Goal: Task Accomplishment & Management: Complete application form

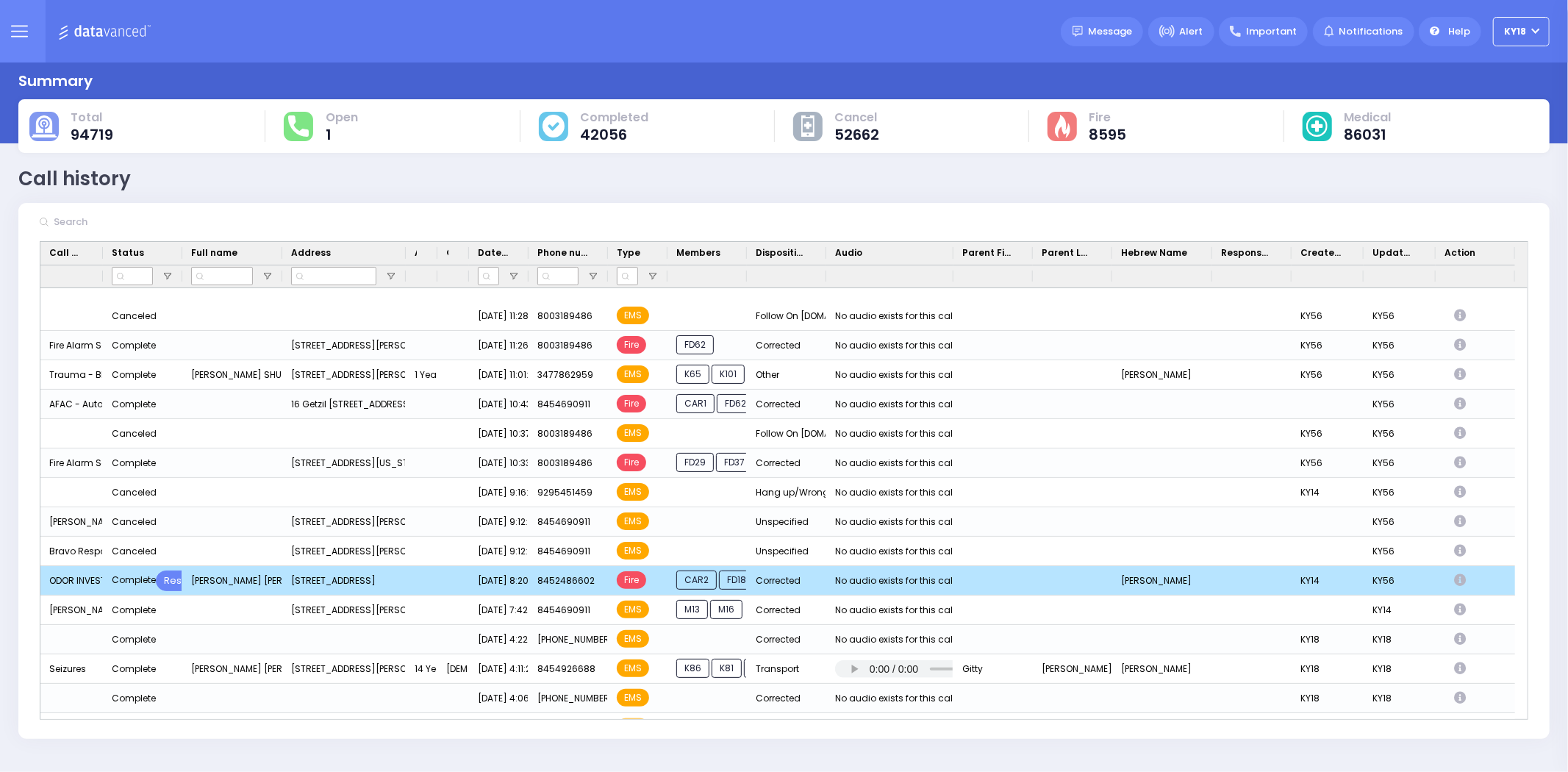
scroll to position [245, 0]
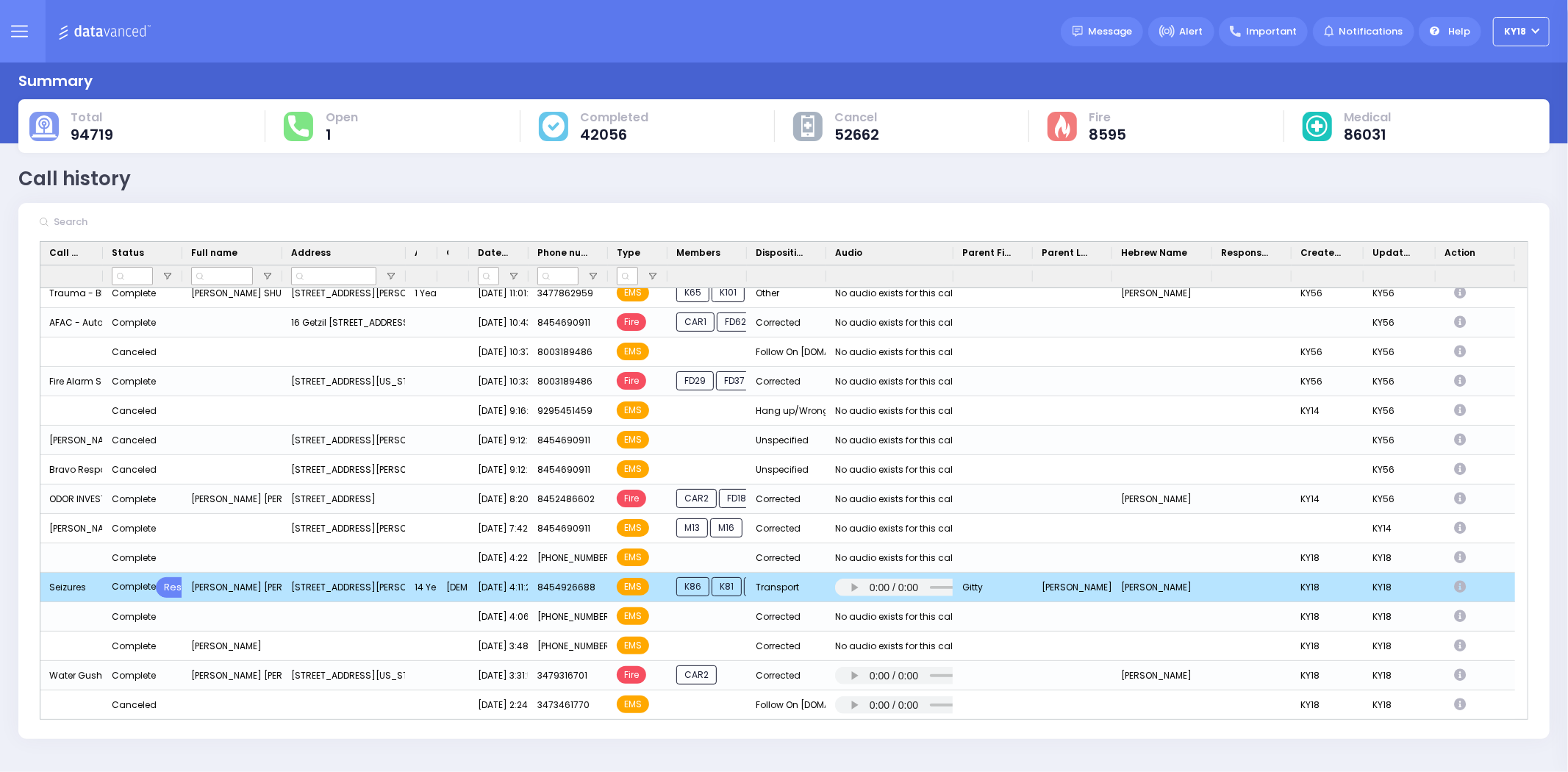
click at [1461, 589] on icon "Press SPACE to deselect this row." at bounding box center [1462, 587] width 17 height 13
select select
select select "Transport"
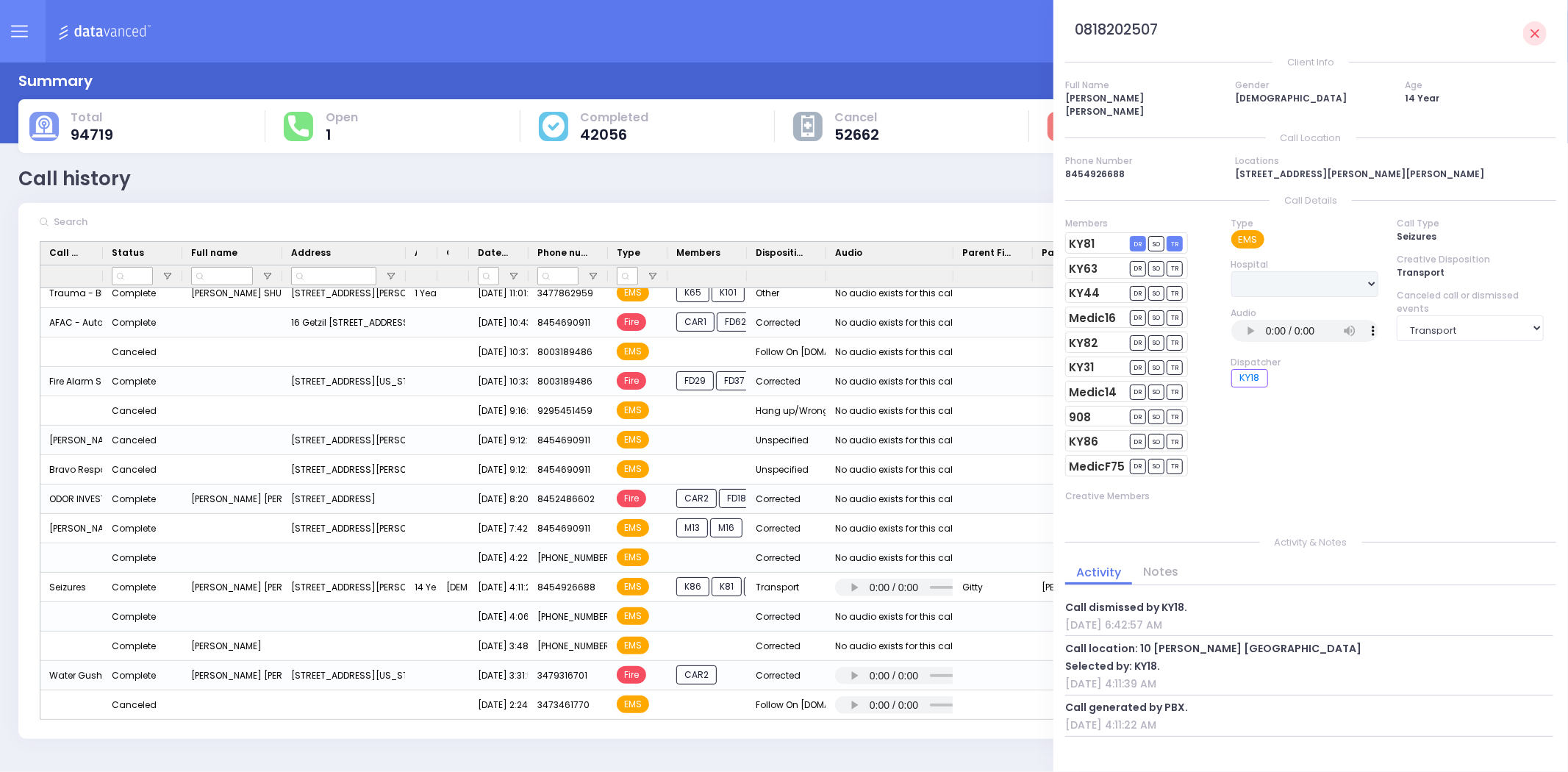
click at [113, 24] on img at bounding box center [107, 31] width 98 height 18
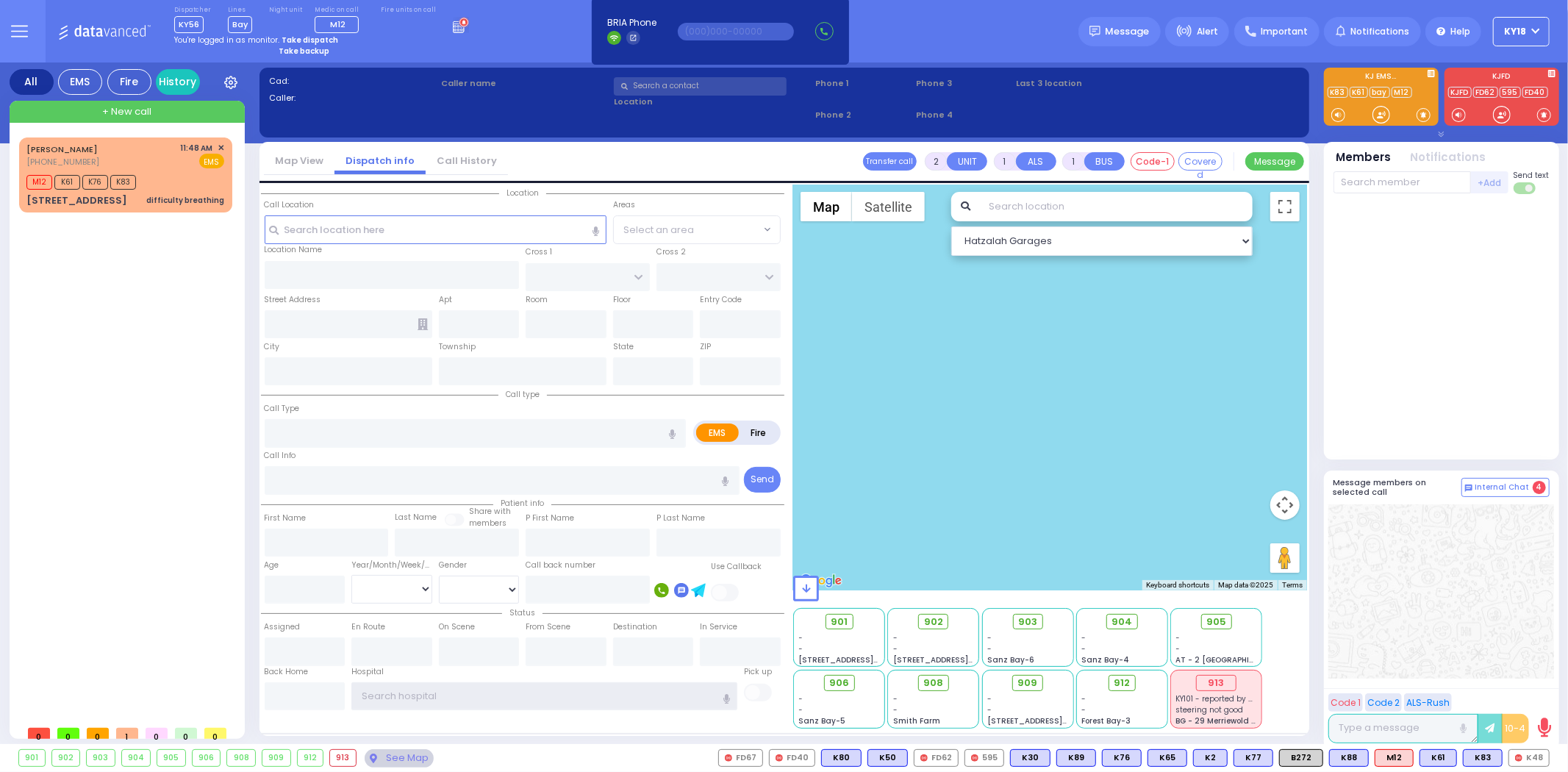
type input "ky18"
click at [1432, 74] on icon at bounding box center [1431, 74] width 8 height 8
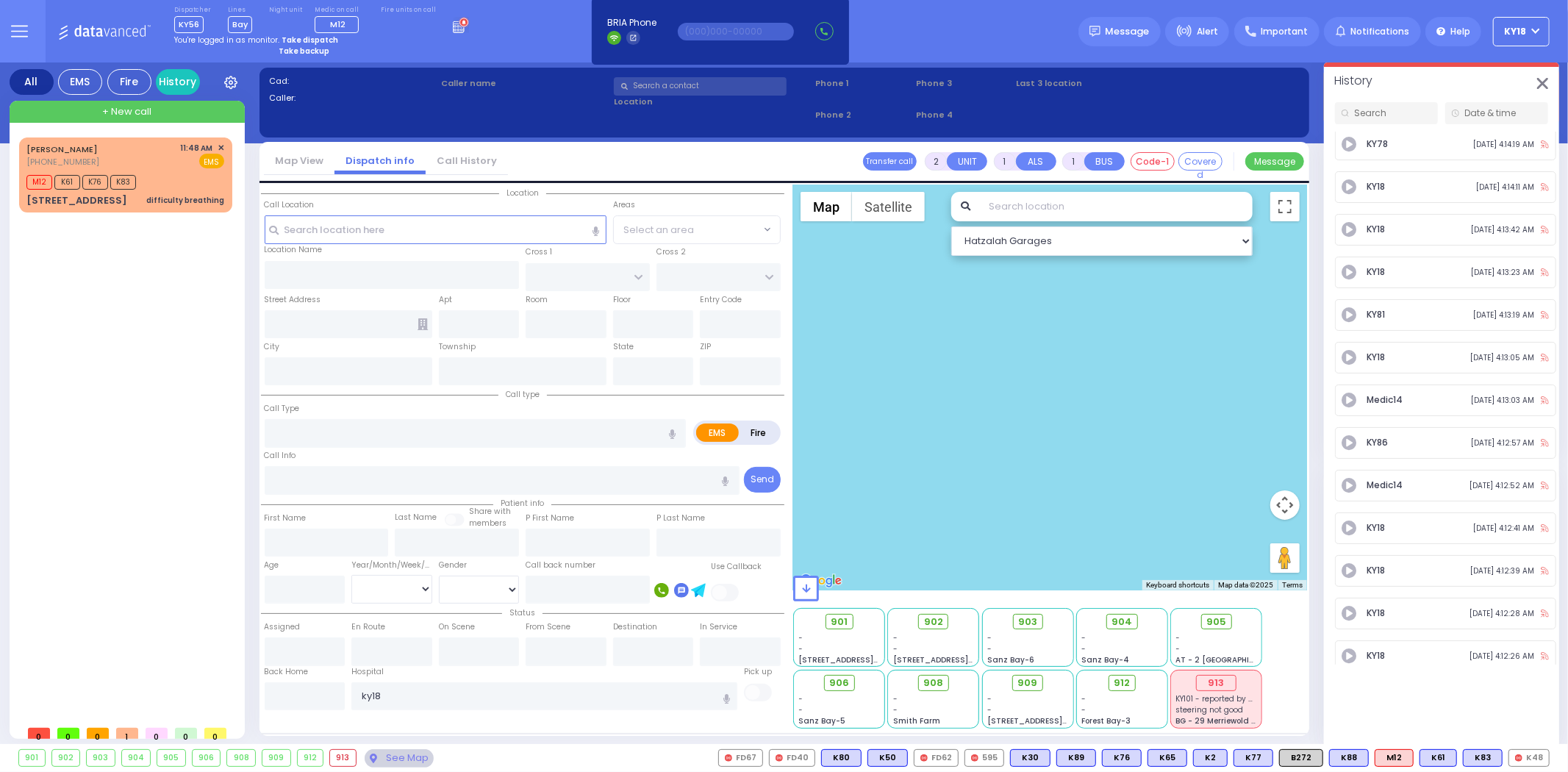
scroll to position [4770, 0]
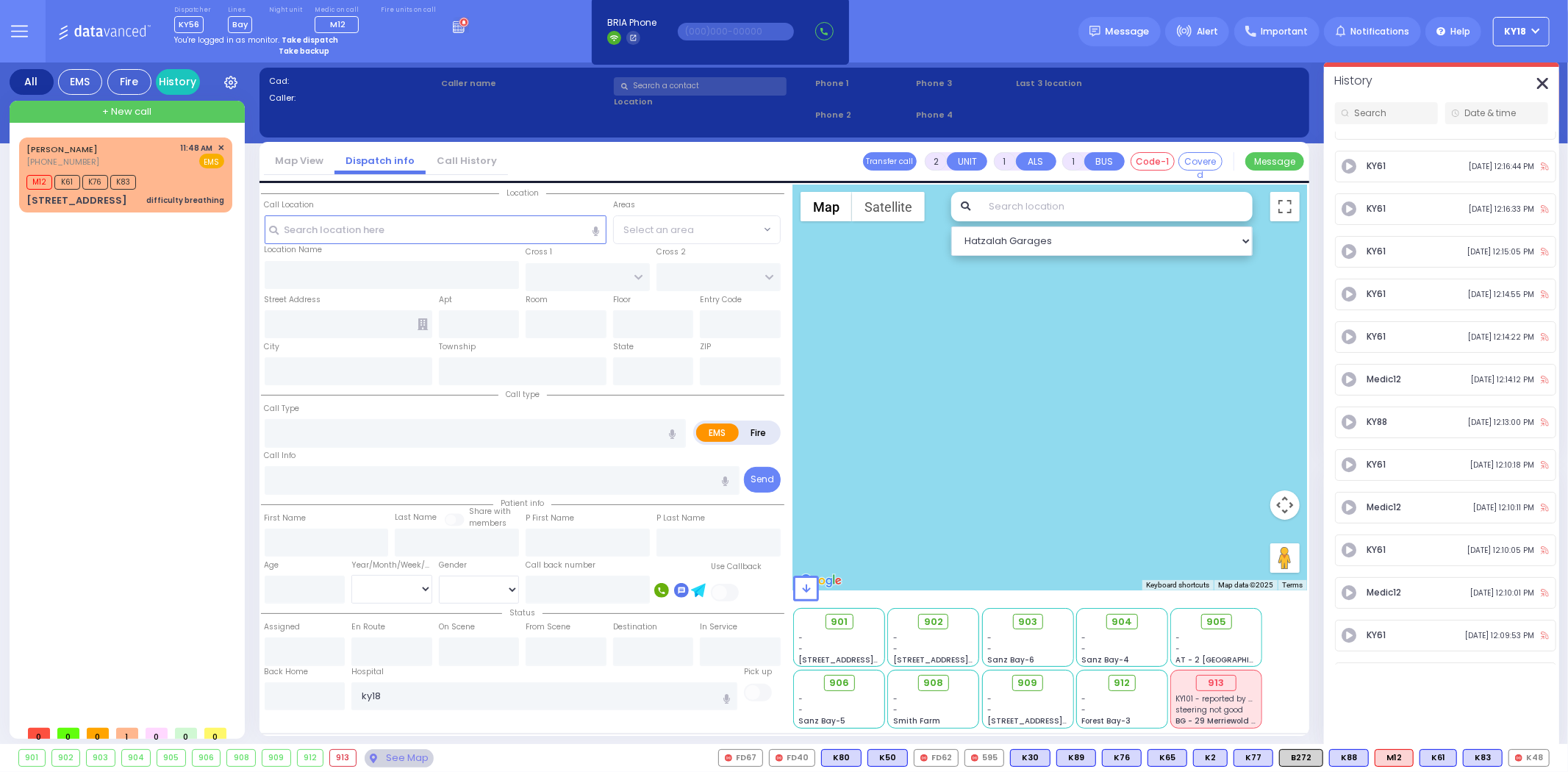
click at [1542, 81] on icon "button" at bounding box center [1542, 83] width 11 height 11
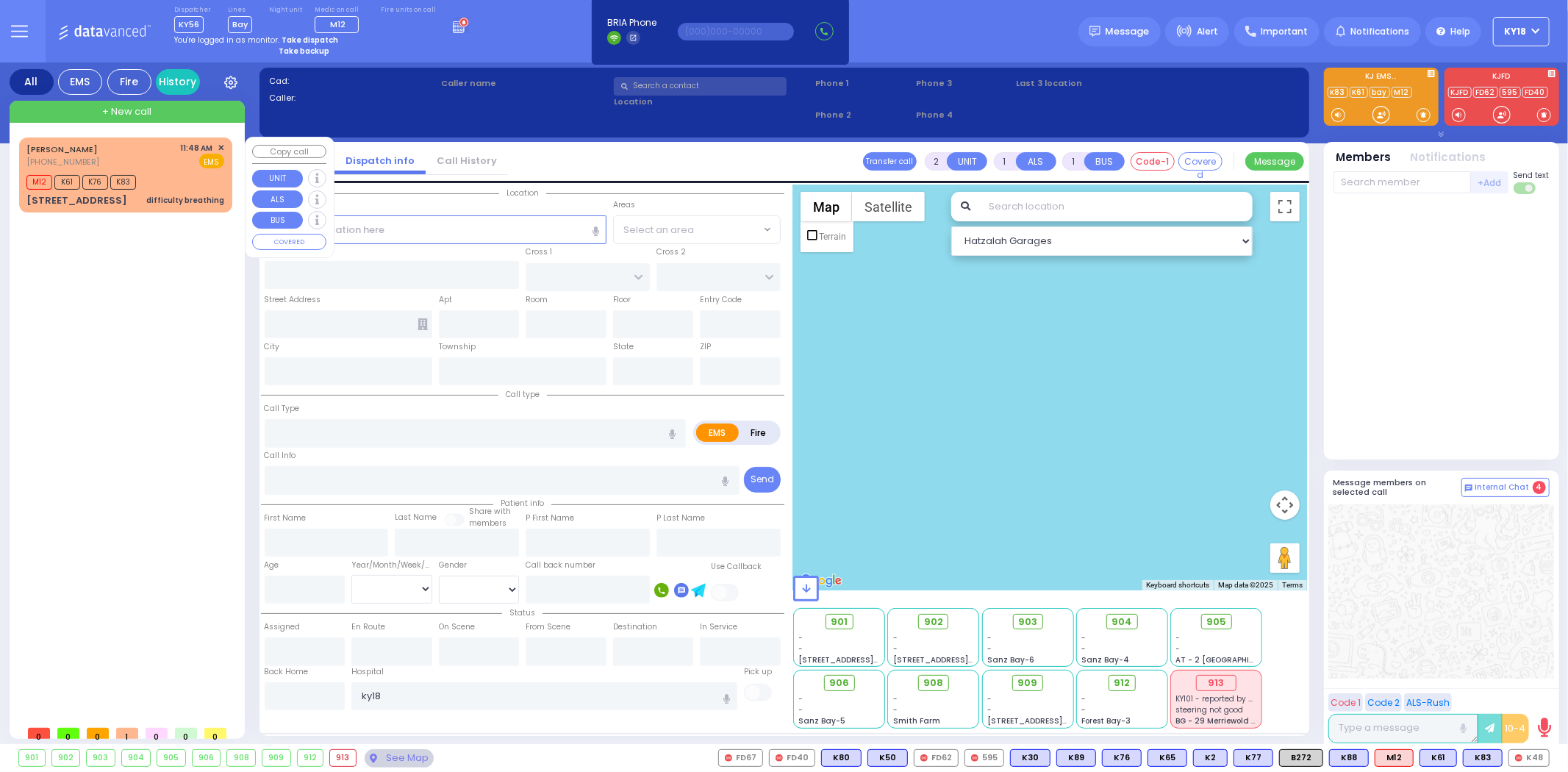
click at [137, 180] on div "M12 K61 K76 K83" at bounding box center [83, 180] width 115 height 18
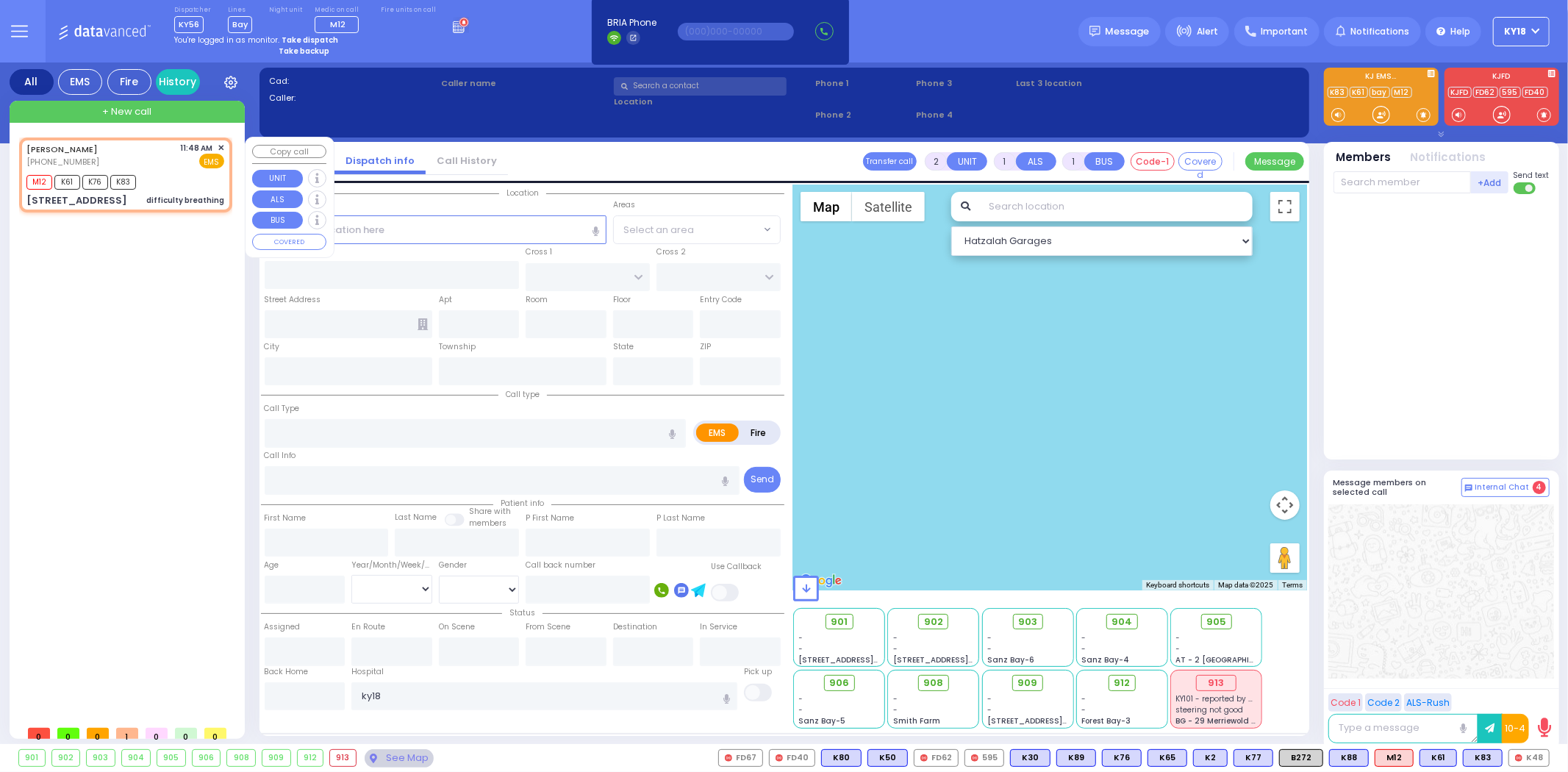
select select
type input "difficulty breathing"
radio input "true"
type input "SIMCHA"
type input "[PERSON_NAME]"
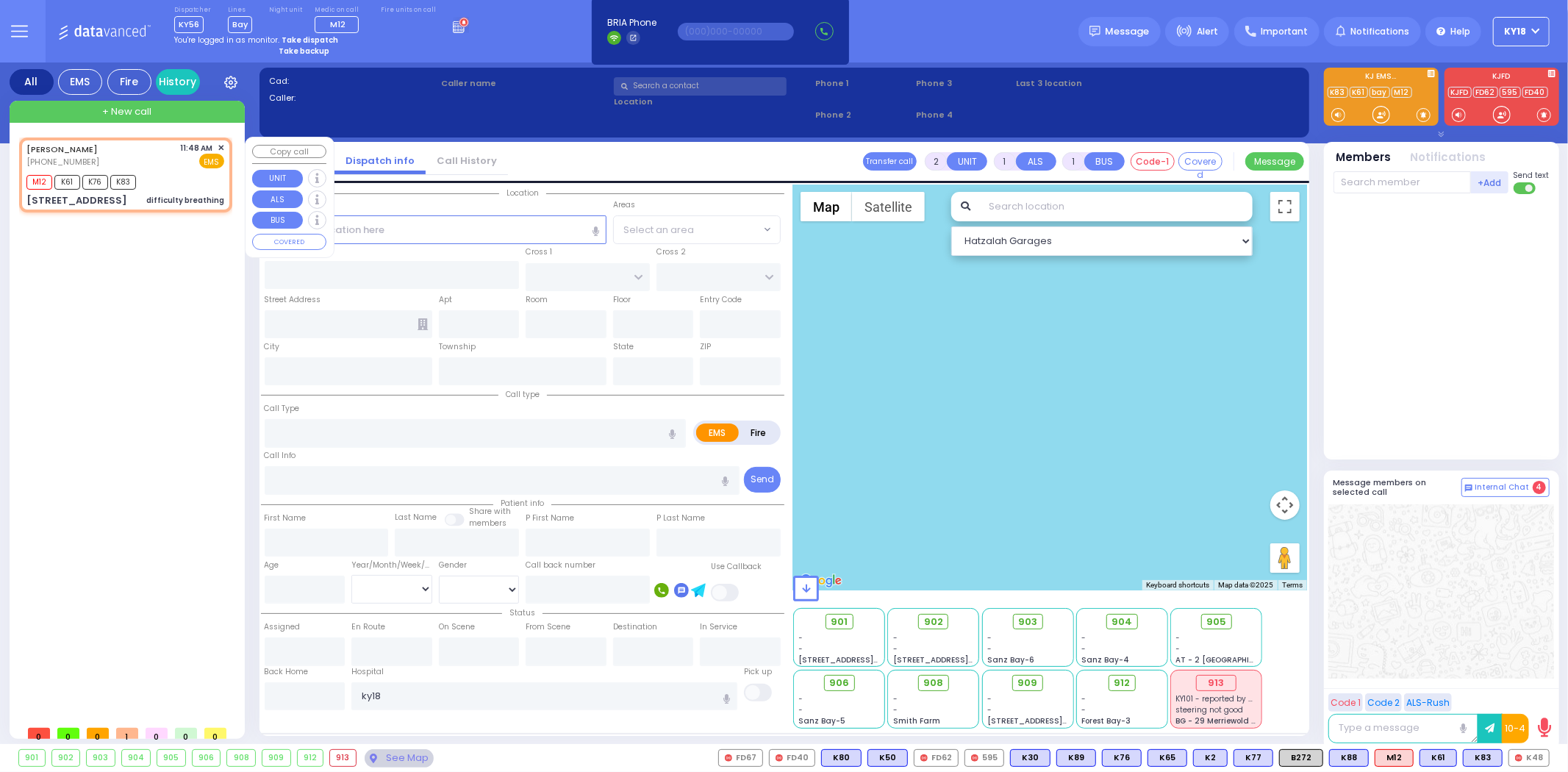
type input "17"
select select "Month"
type input "11:48"
type input "11:49"
select select "Hatzalah Garages"
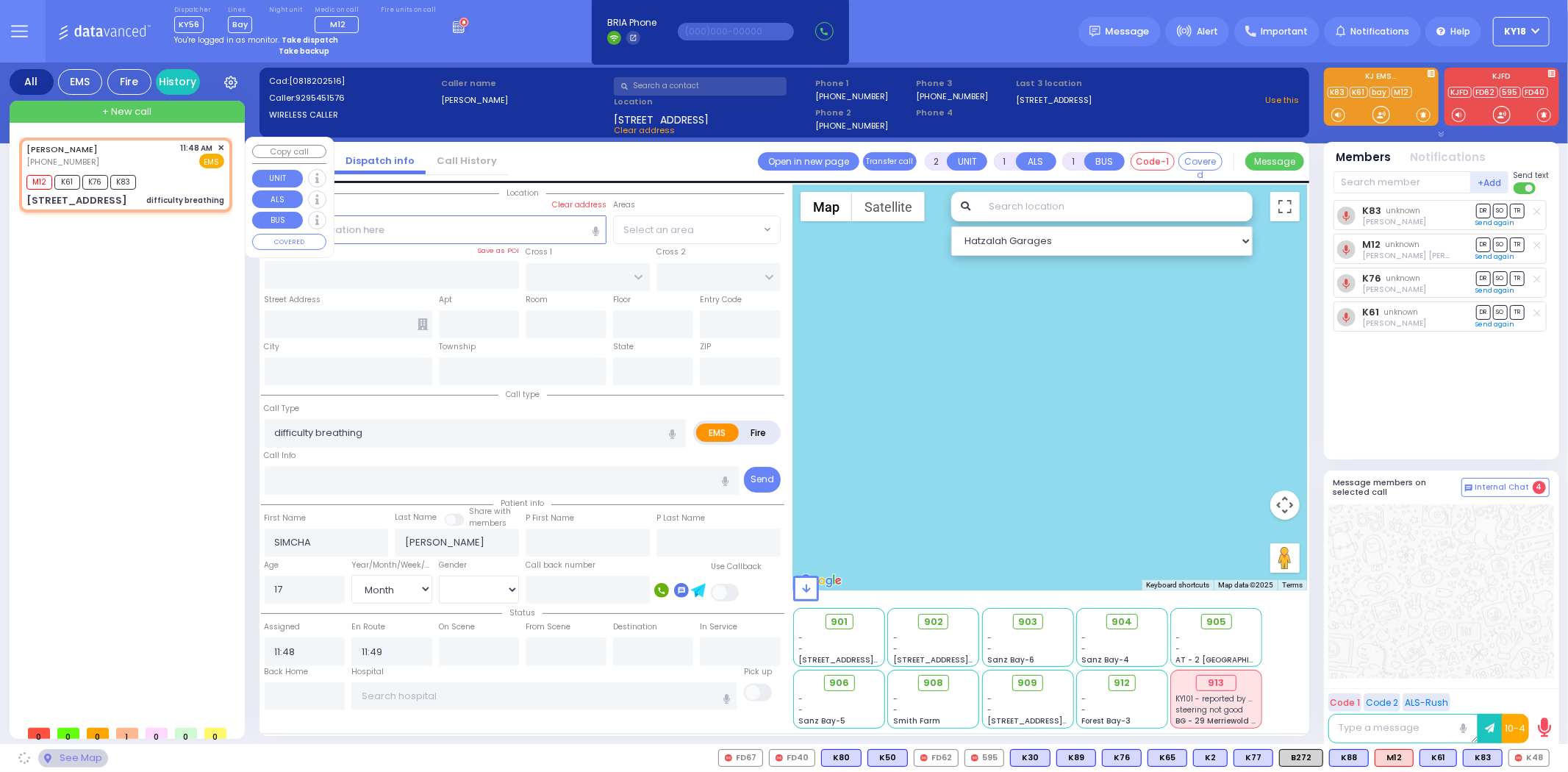
type input "ACRES RD"
type input "DINEV RD"
type input "[STREET_ADDRESS]"
type input "202"
type input "[PERSON_NAME]"
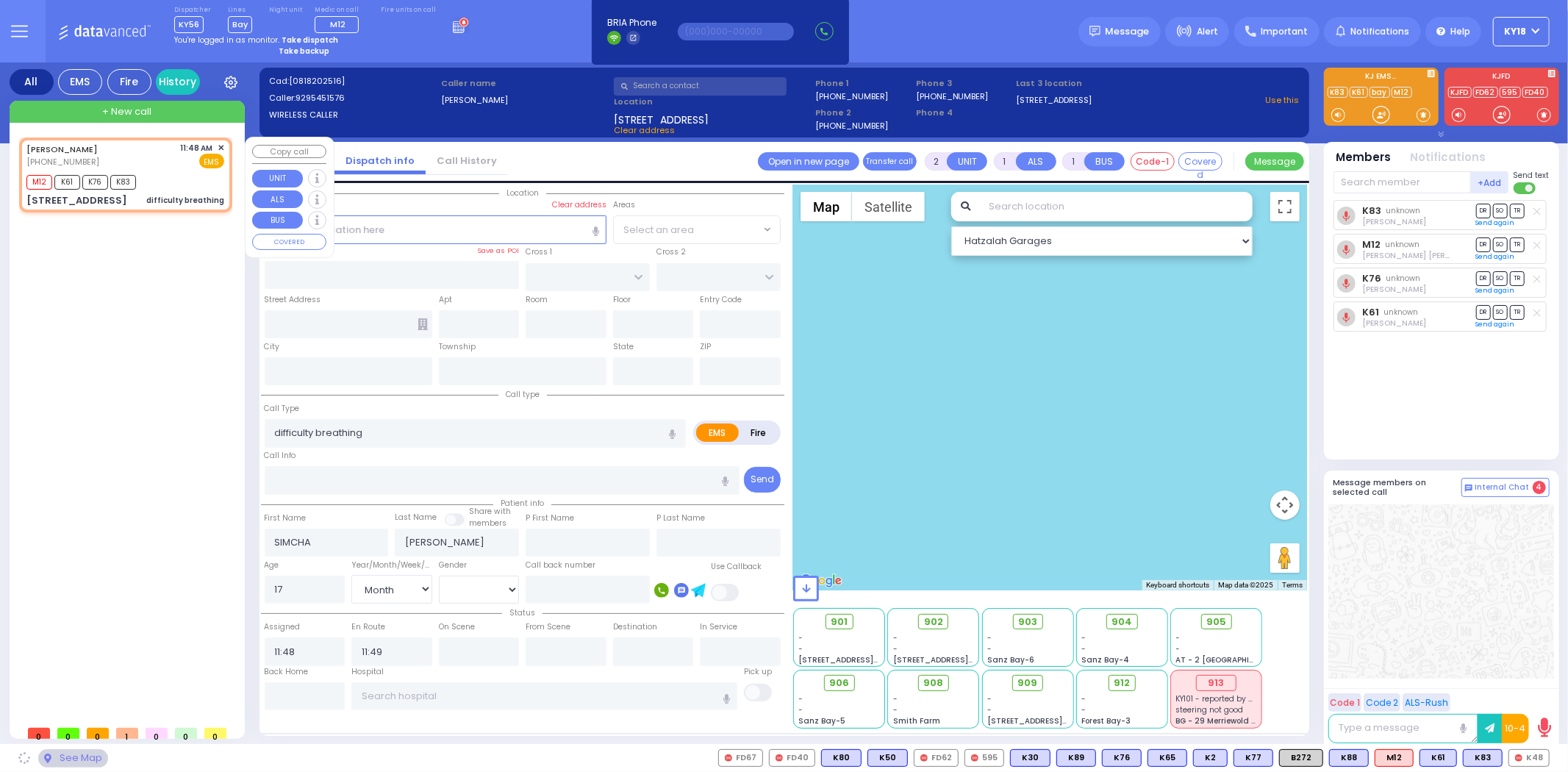
type input "[US_STATE]"
type input "10950"
select select "PALM TREE"
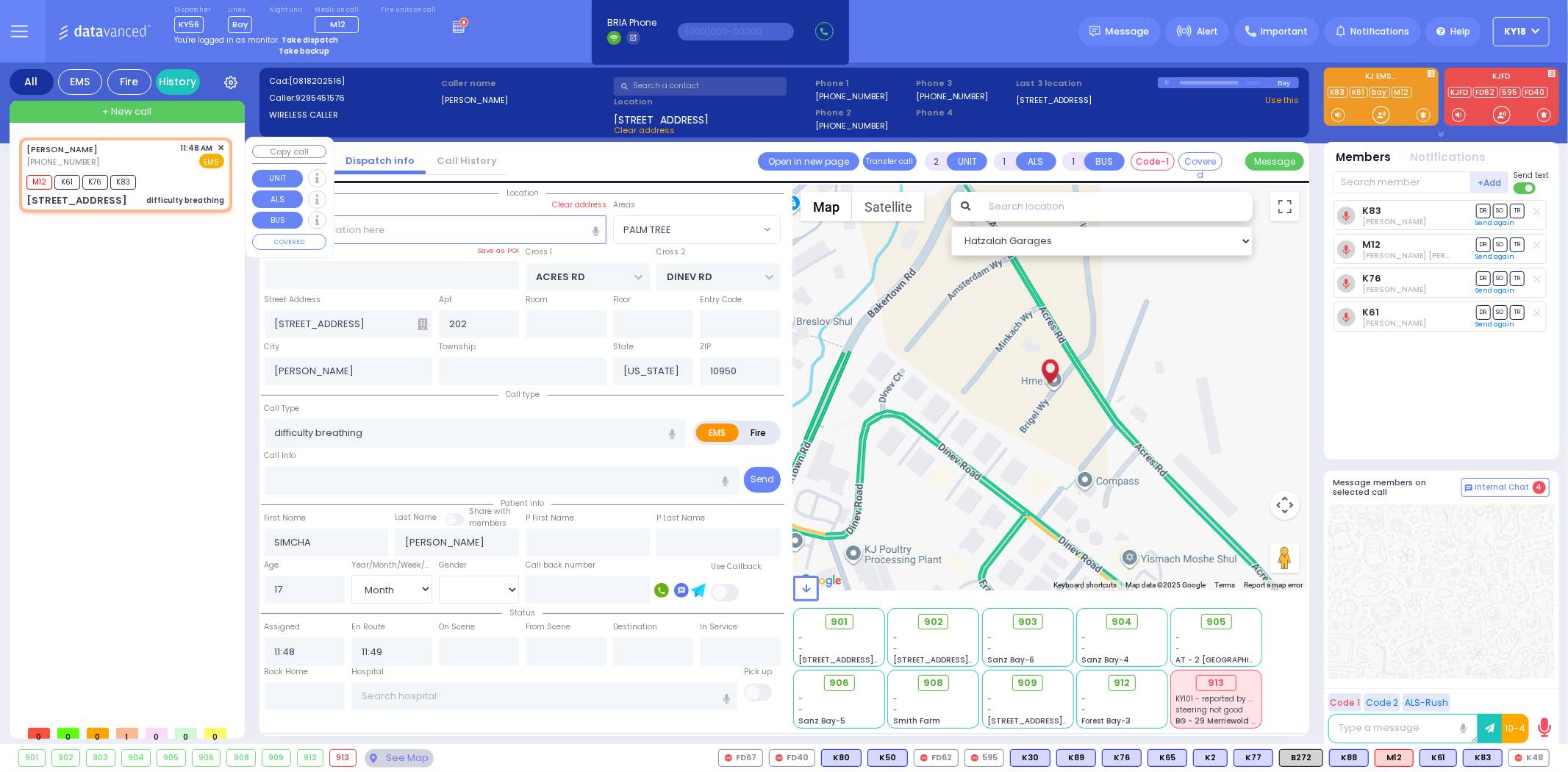
type input "6"
select select
radio input "true"
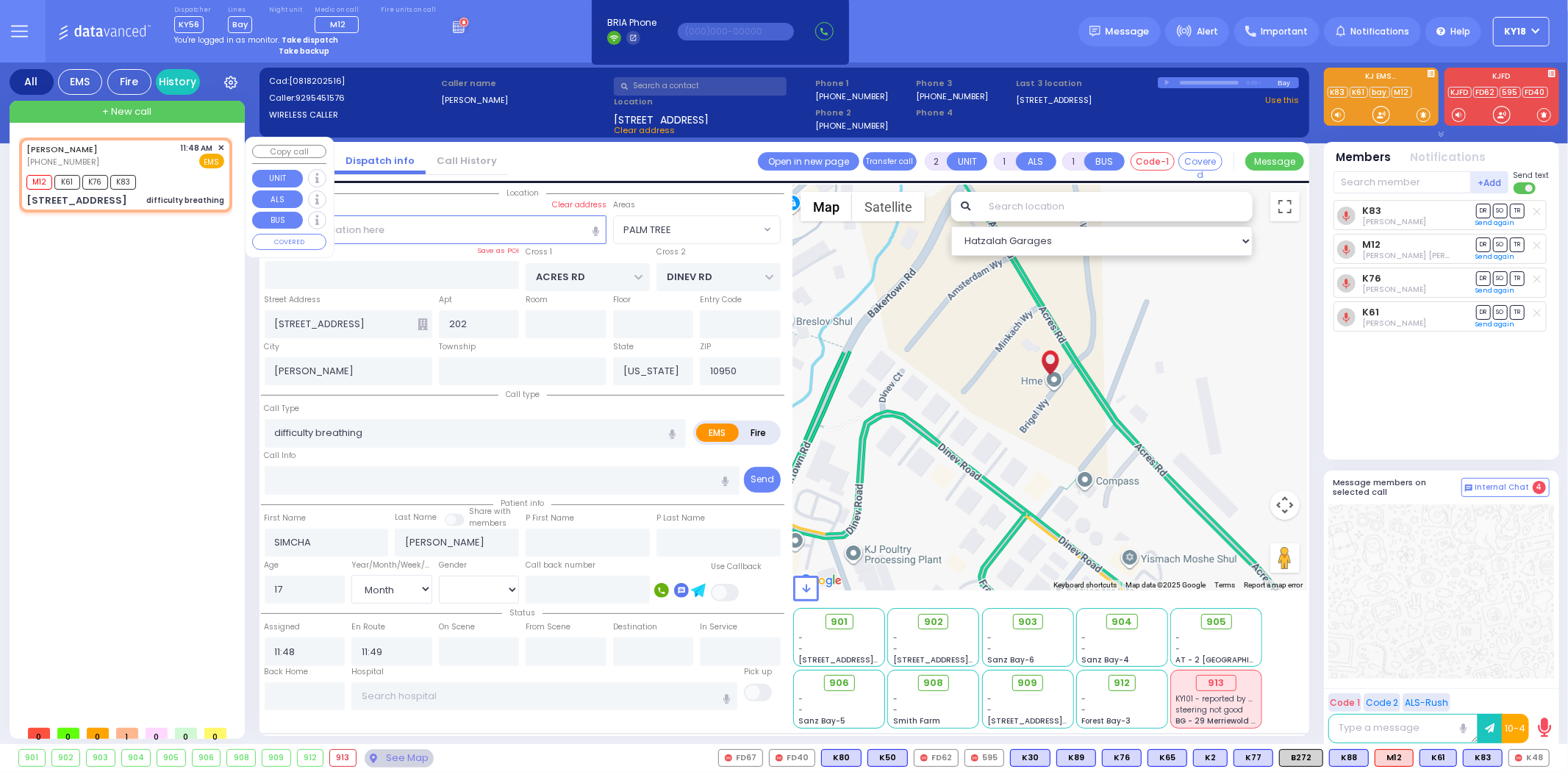
type input "Unknown"
select select "Year"
select select "Hatzalah Garages"
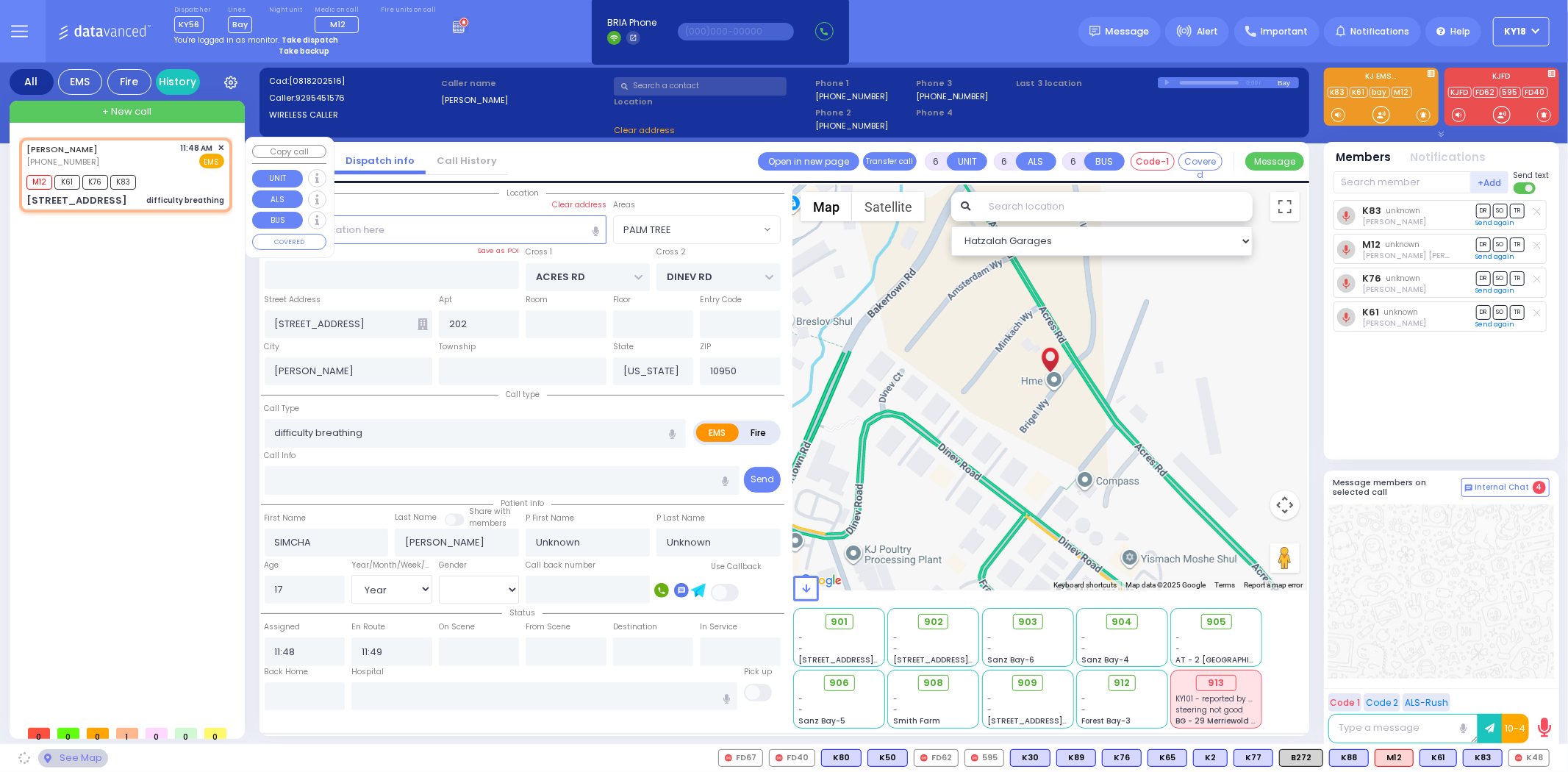
select select "PALM TREE"
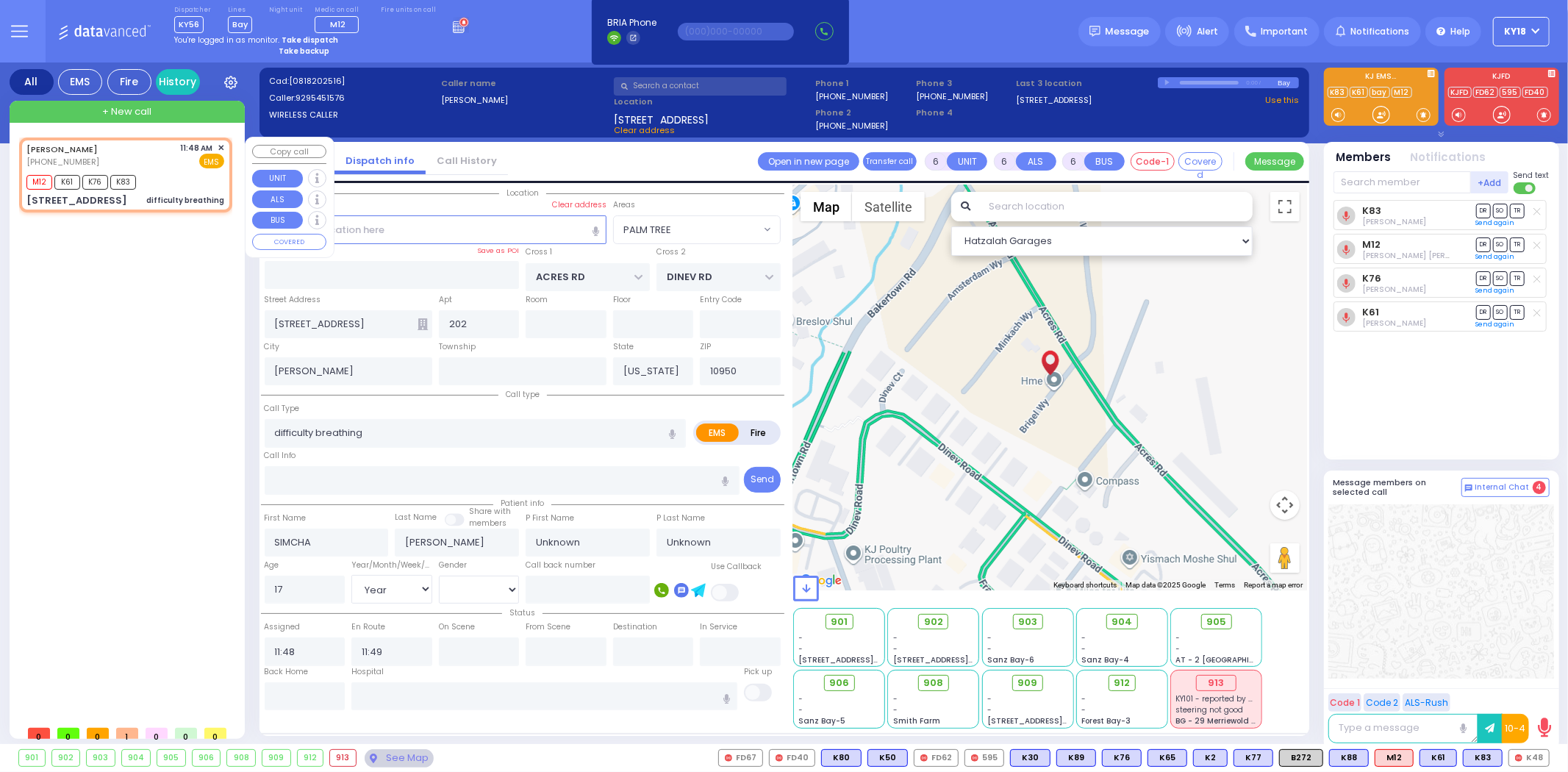
select select
radio input "true"
type input "R"
select select "Year"
select select "[DEMOGRAPHIC_DATA]"
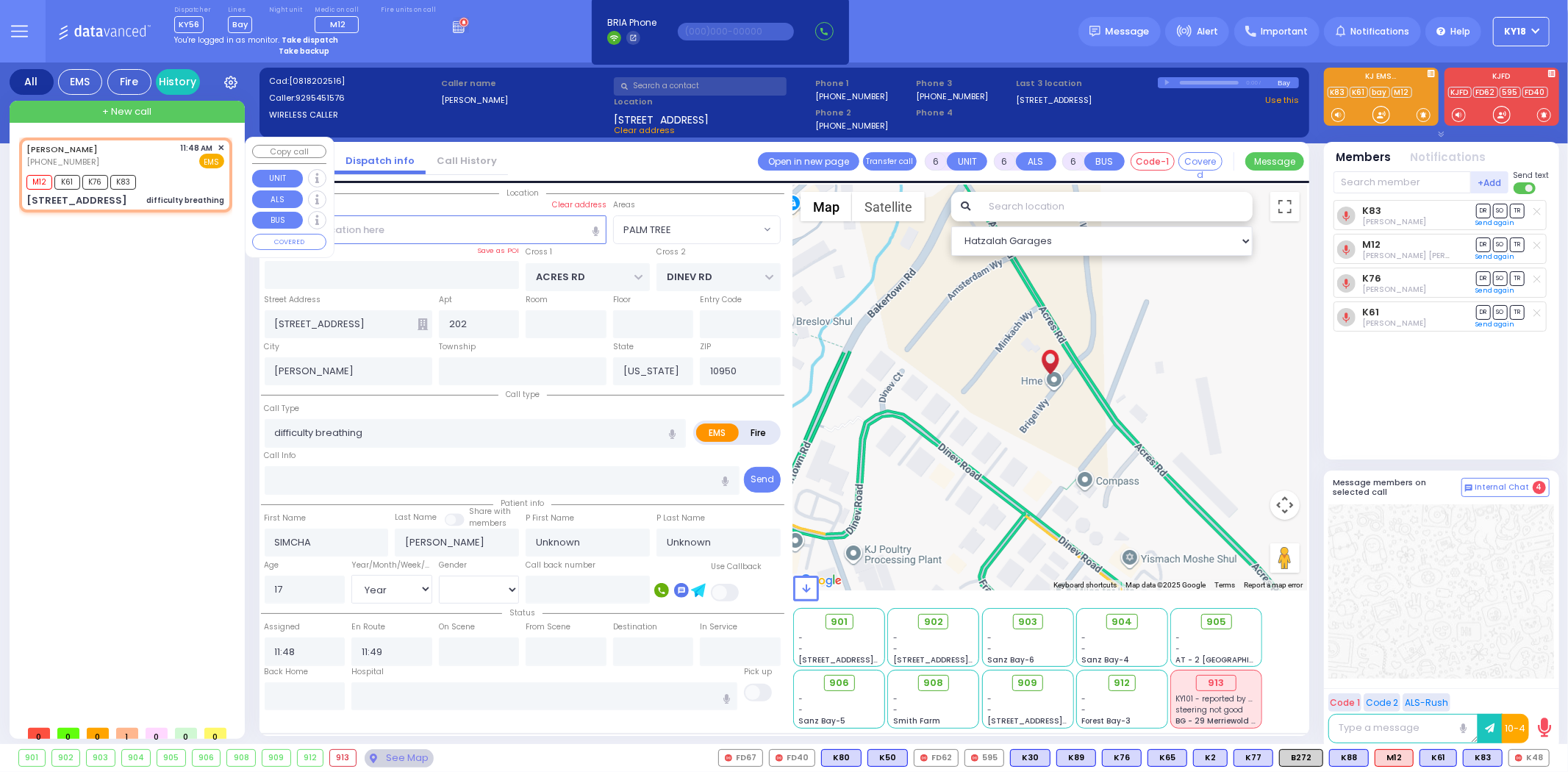
type input "12:30"
select select "Hatzalah Garages"
select select
radio input "true"
select select "Year"
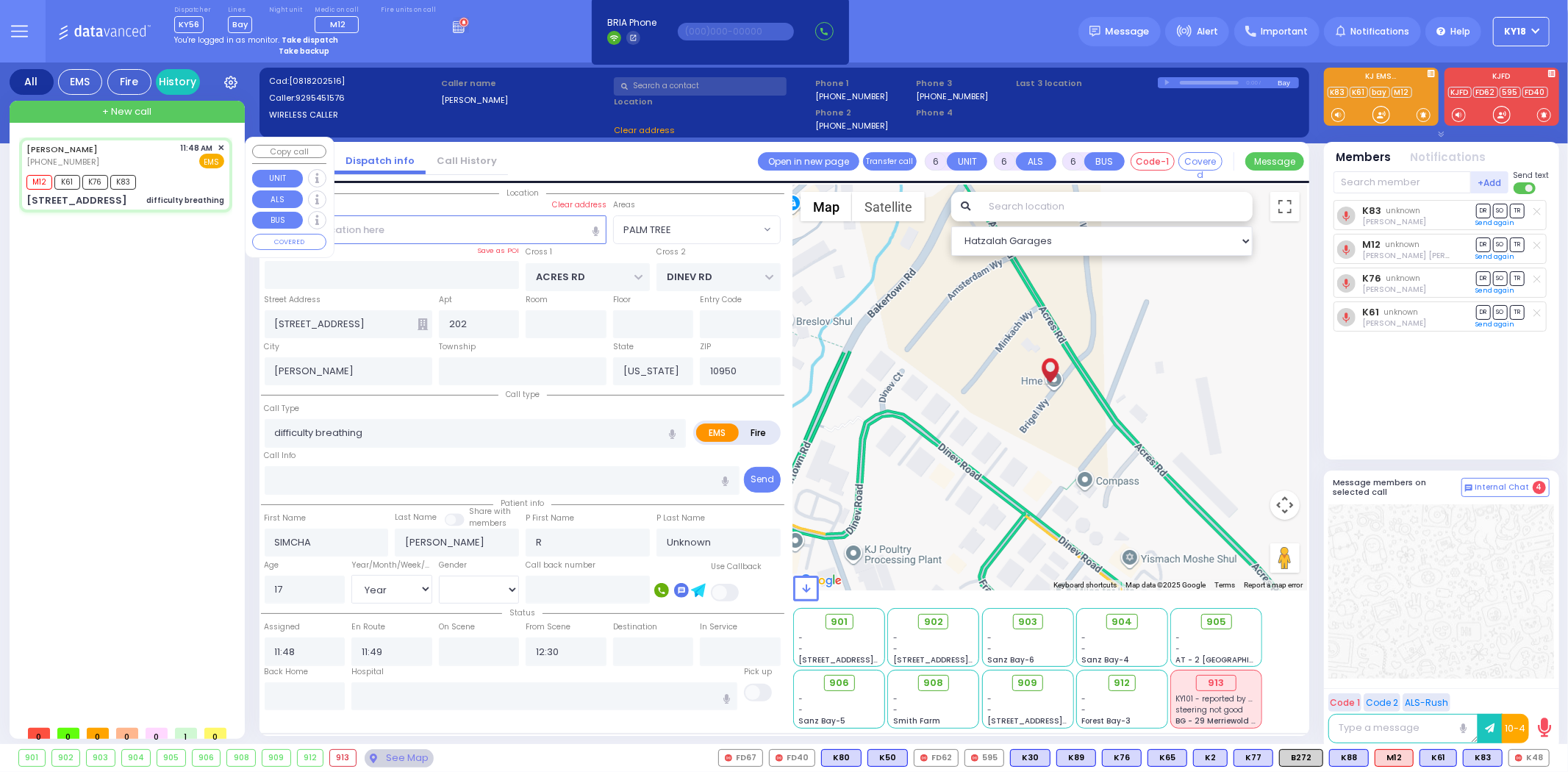
select select "[DEMOGRAPHIC_DATA]"
select select "Hatzalah Garages"
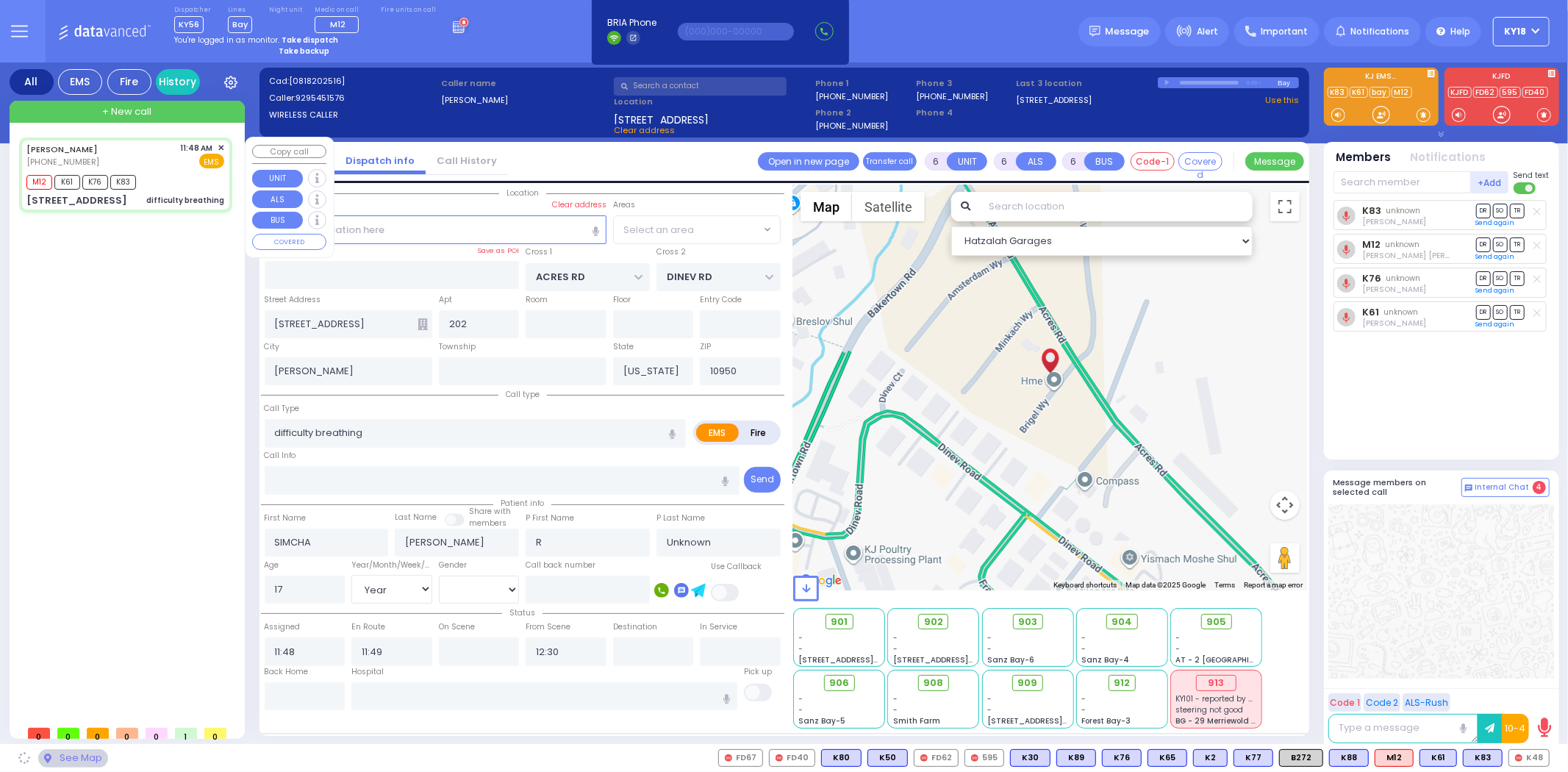
select select "PALM TREE"
select select
radio input "true"
select select "Year"
select select "[DEMOGRAPHIC_DATA]"
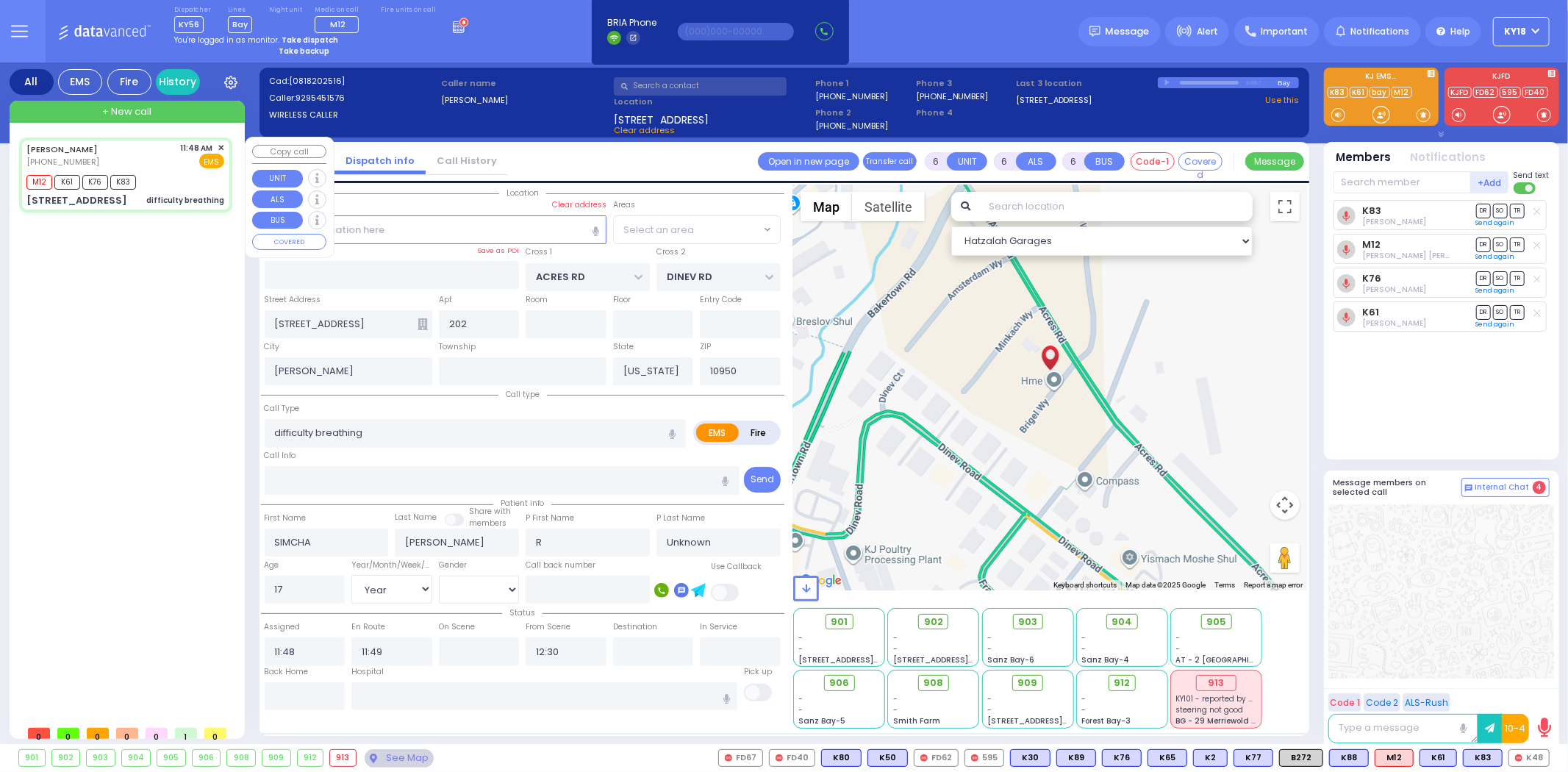
select select "PALM TREE"
select select "Hatzalah Garages"
select select "PALM TREE"
select select
radio input "true"
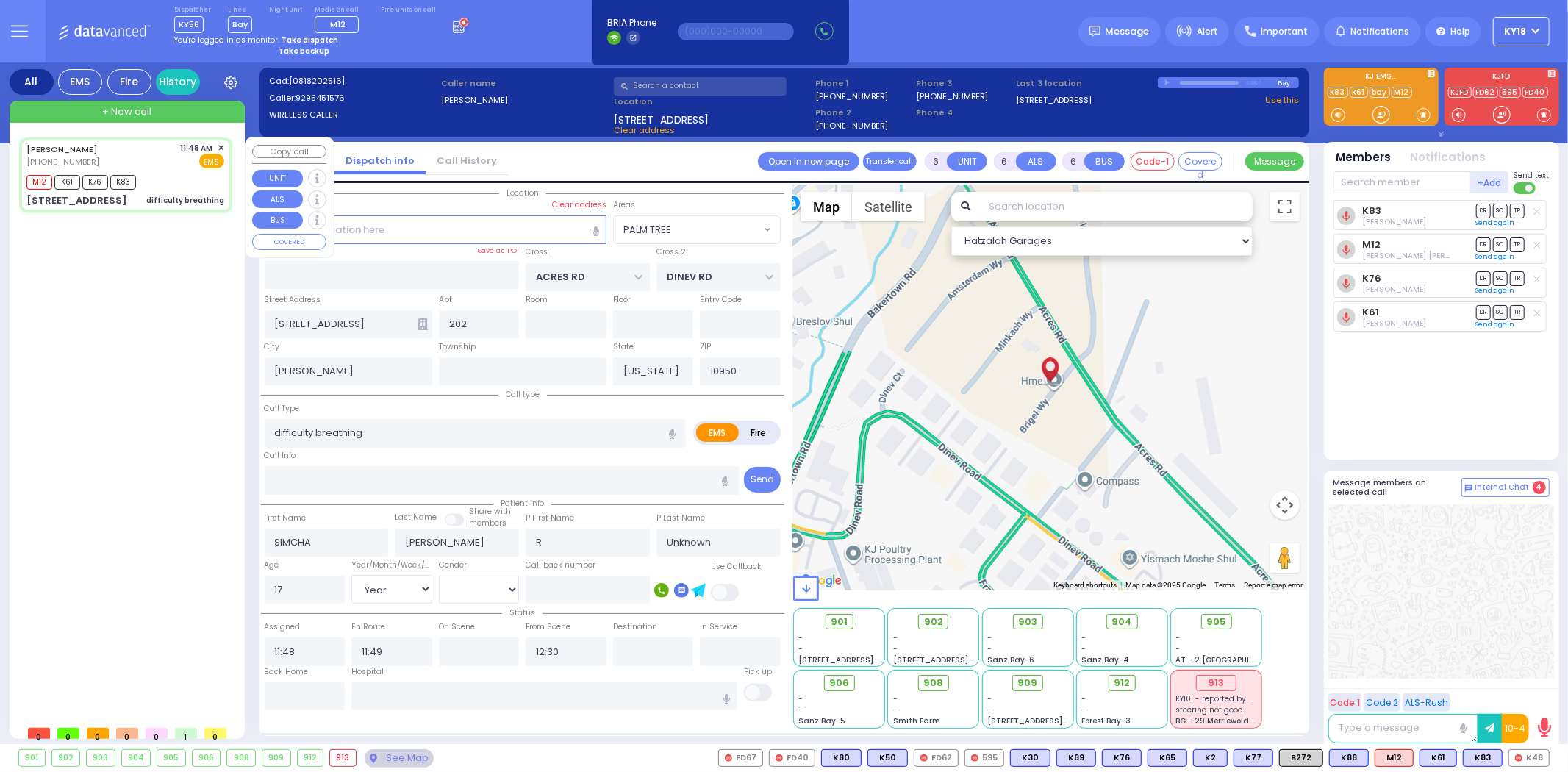
select select "Year"
select select "[DEMOGRAPHIC_DATA]"
select select "Hatzalah Garages"
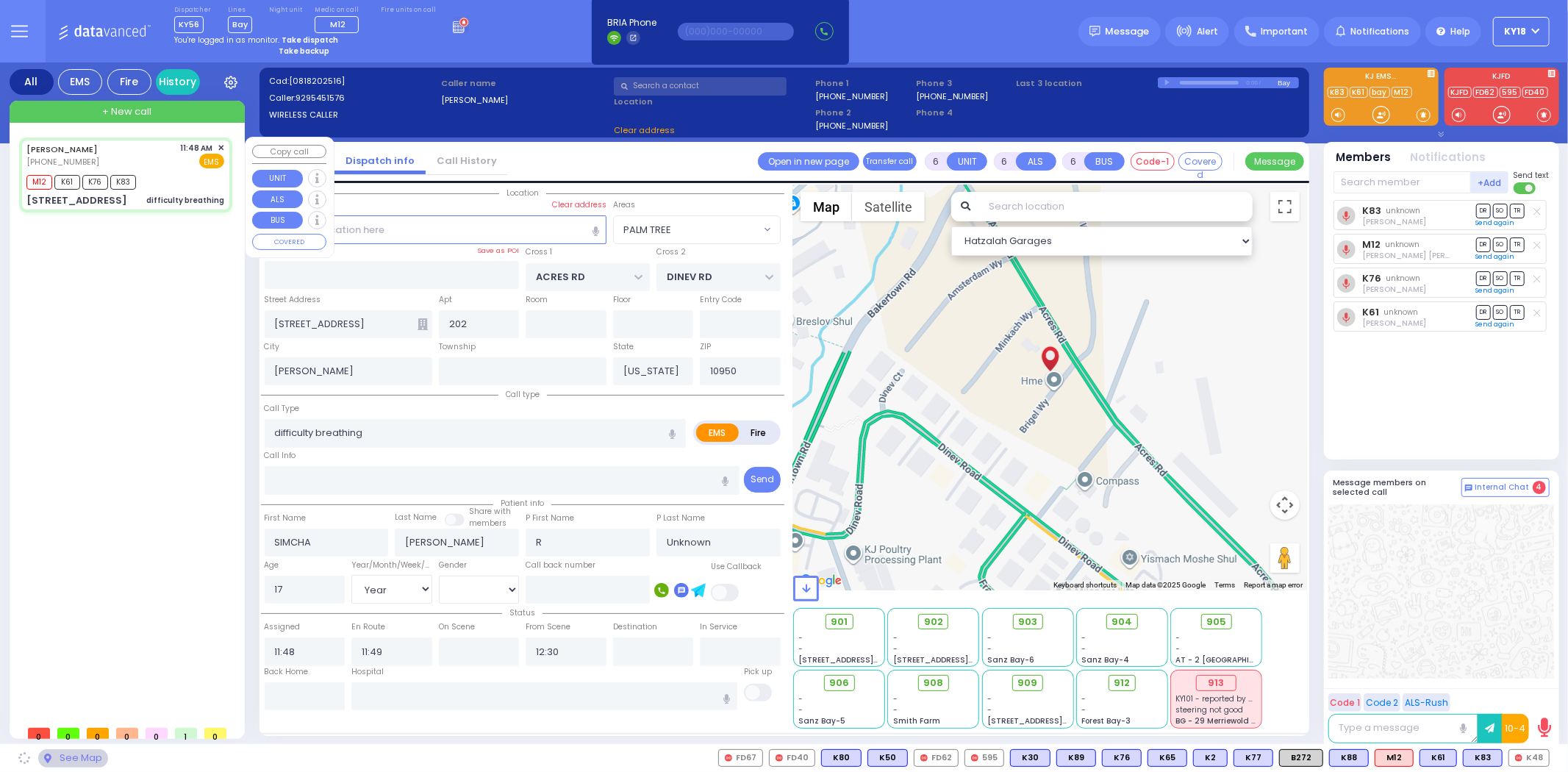
select select "PALM TREE"
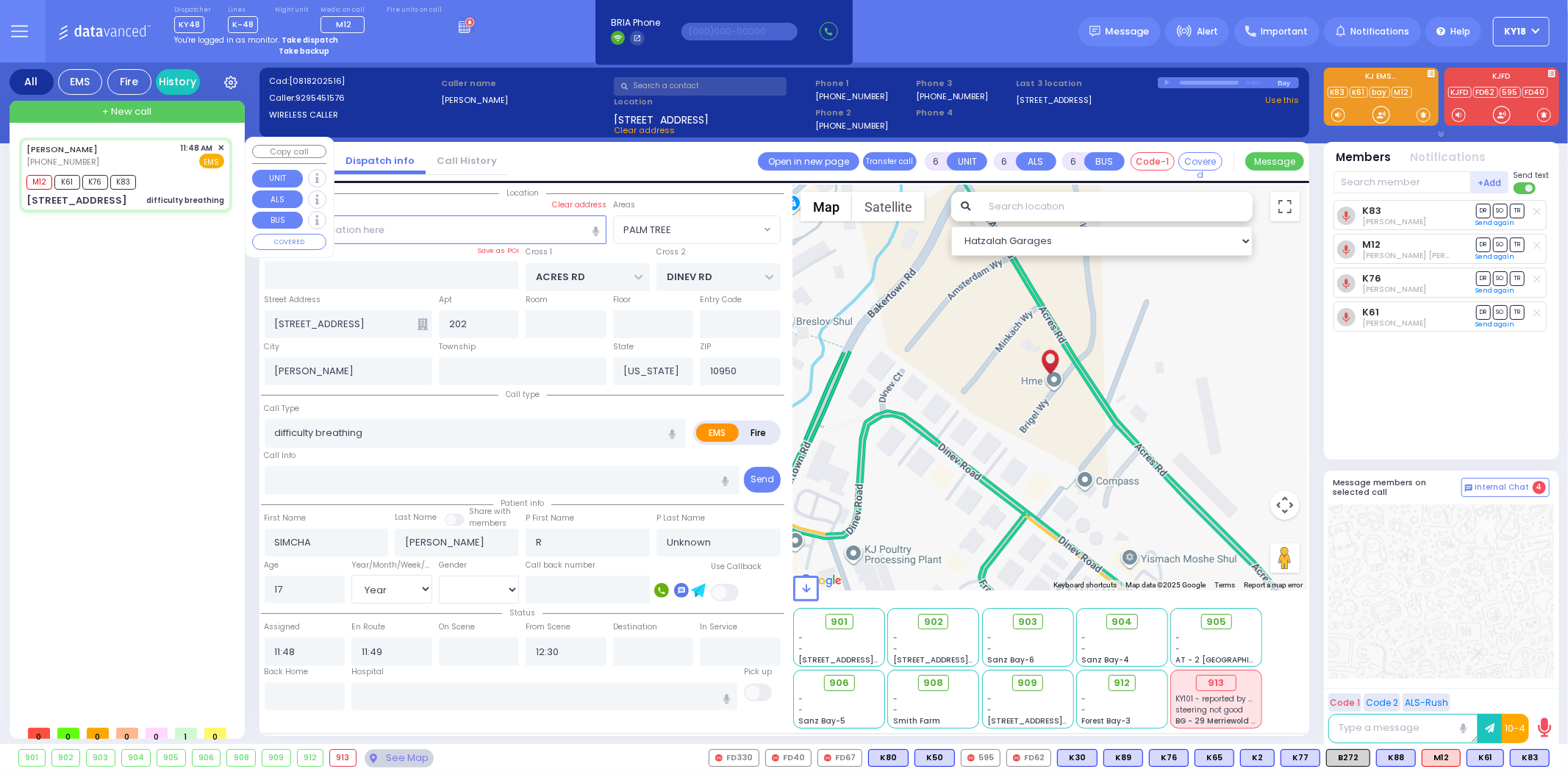
select select
radio input "true"
select select "Year"
select select "[DEMOGRAPHIC_DATA]"
select select "Hatzalah Garages"
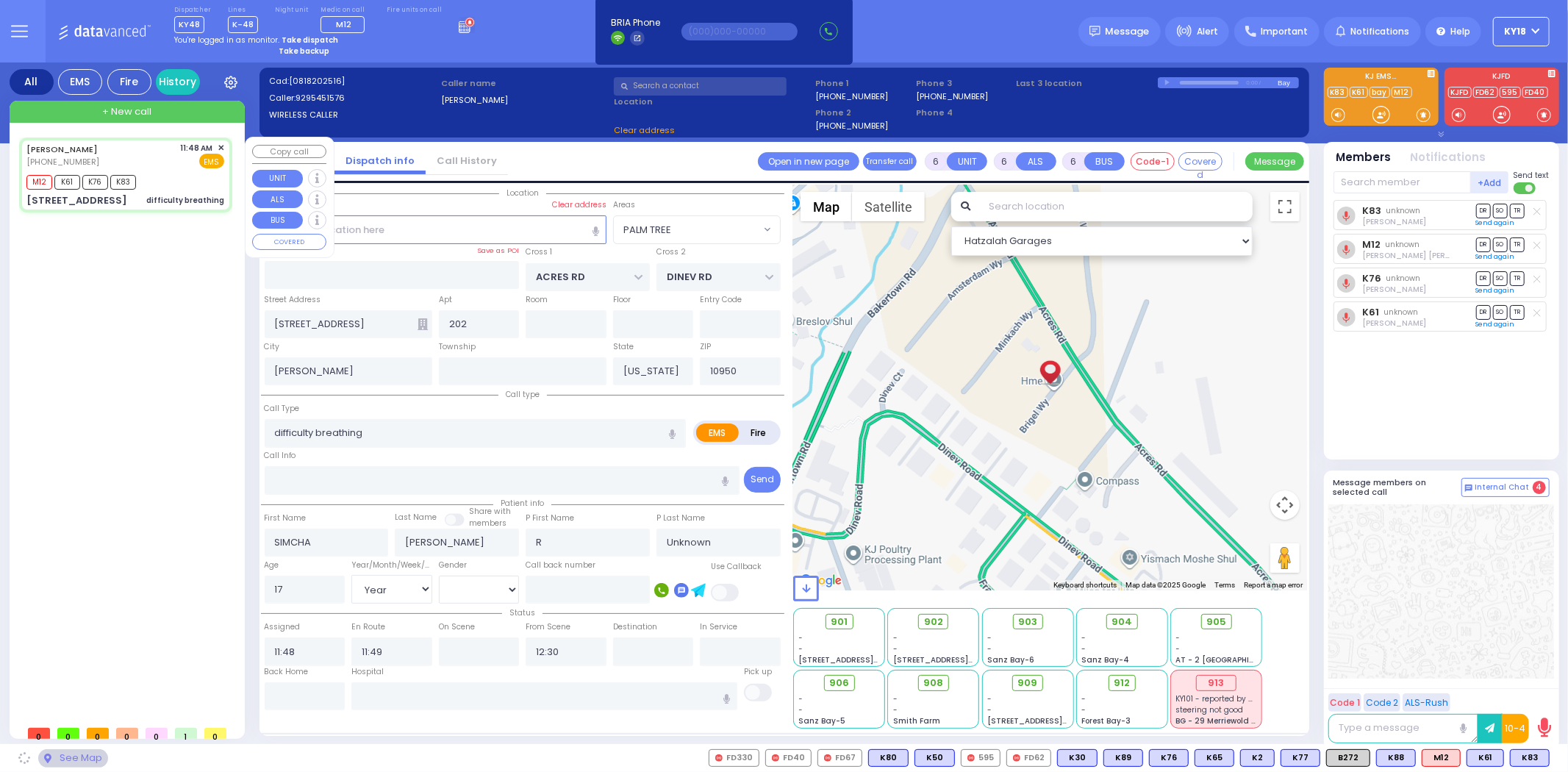
select select
radio input "true"
select select "Year"
select select "[DEMOGRAPHIC_DATA]"
select select "Hatzalah Garages"
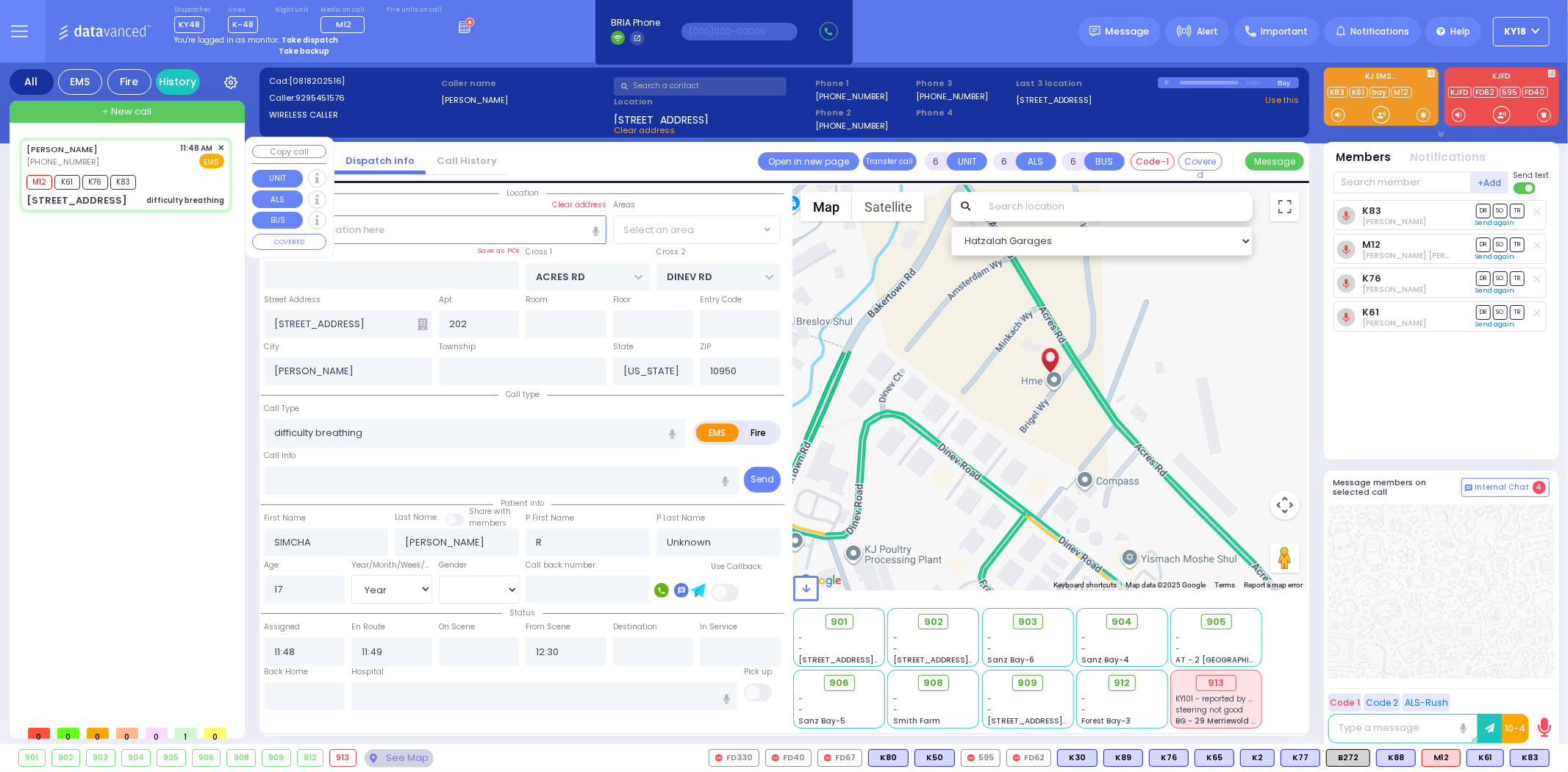
select select "PALM TREE"
select select
radio input "true"
select select "Year"
select select "[DEMOGRAPHIC_DATA]"
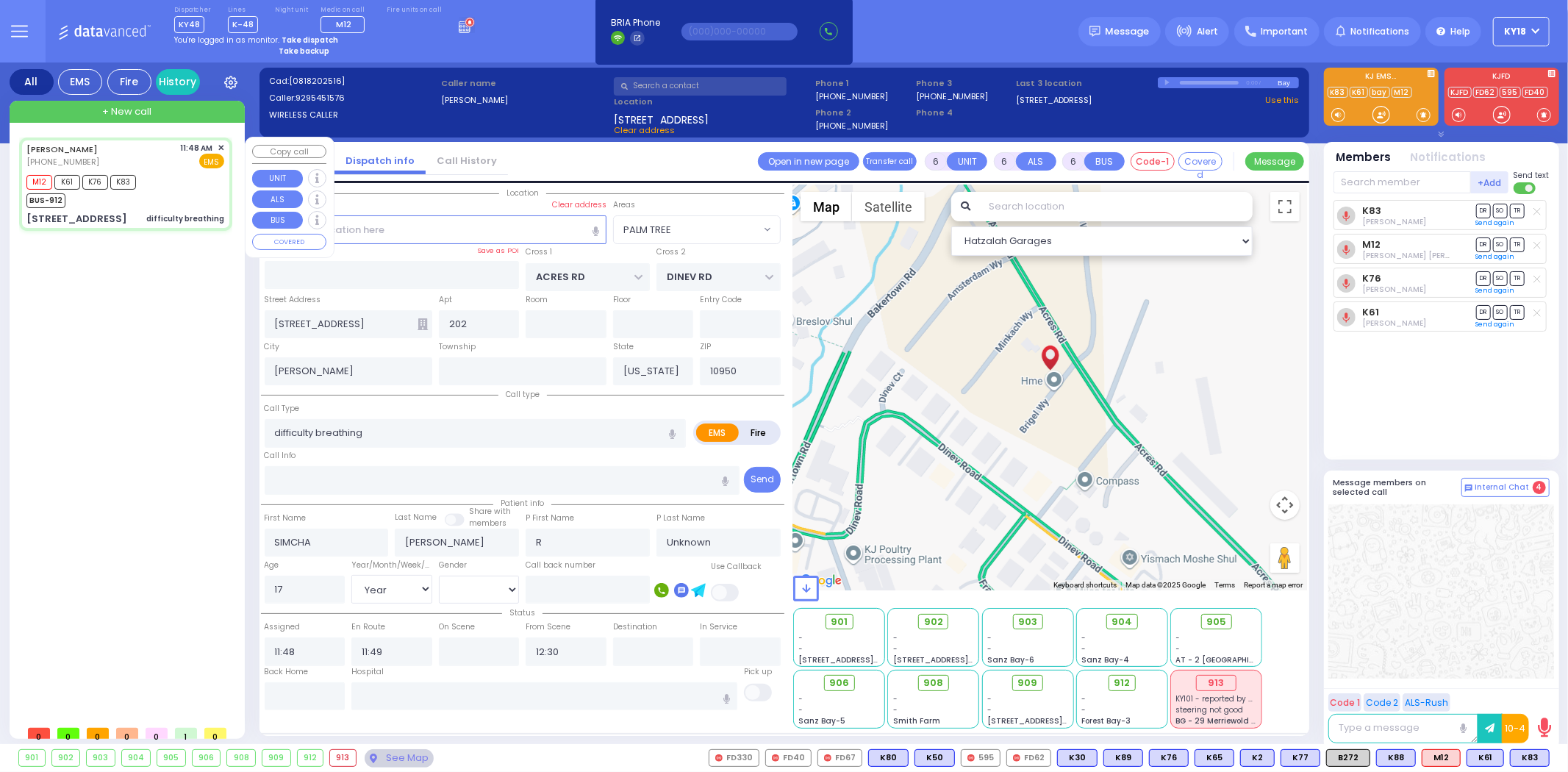
select select "Hatzalah Garages"
select select "PALM TREE"
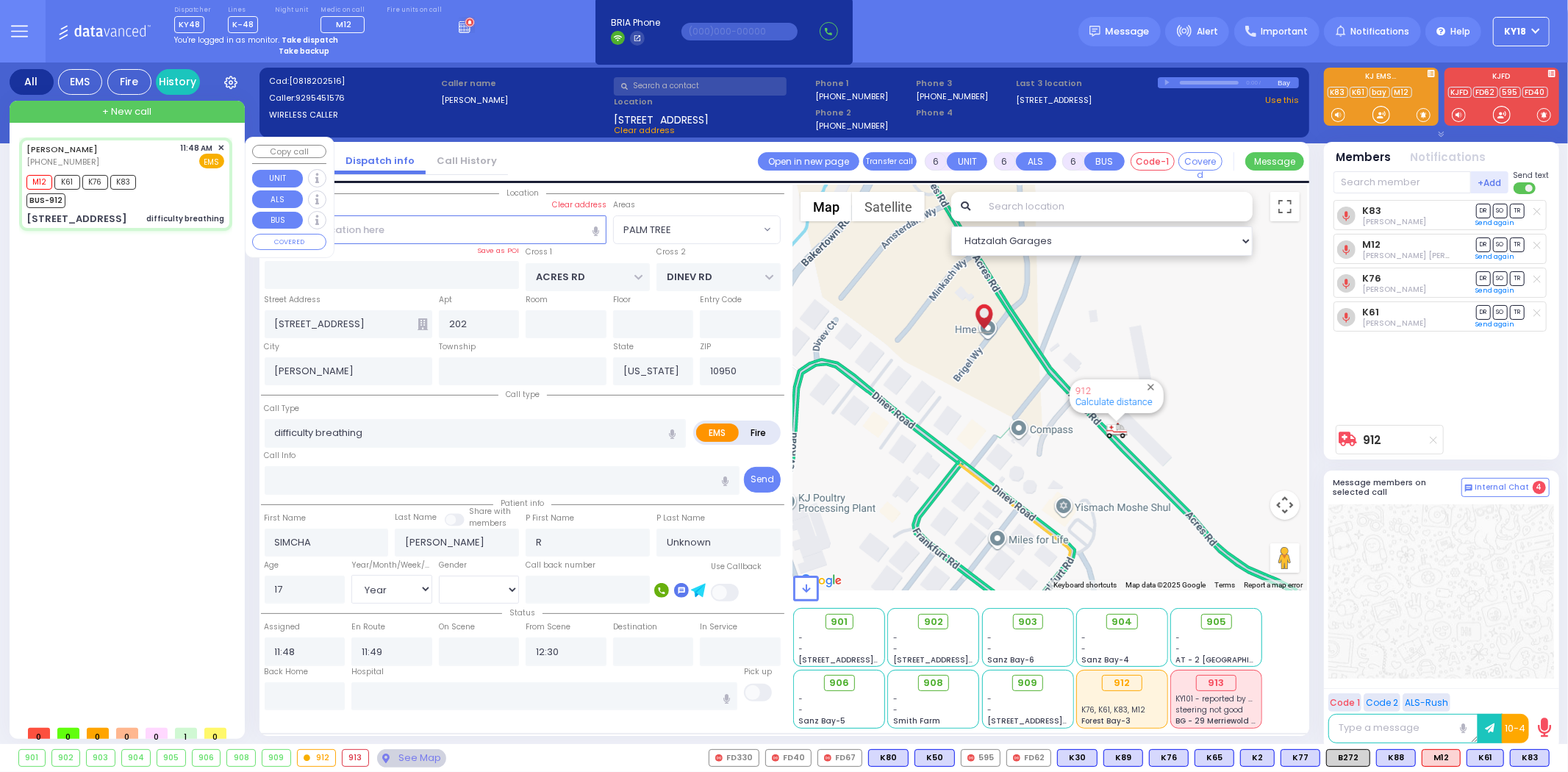
select select
radio input "true"
select select "Year"
select select "[DEMOGRAPHIC_DATA]"
type input "[GEOGRAPHIC_DATA]-[PERSON_NAME][GEOGRAPHIC_DATA]"
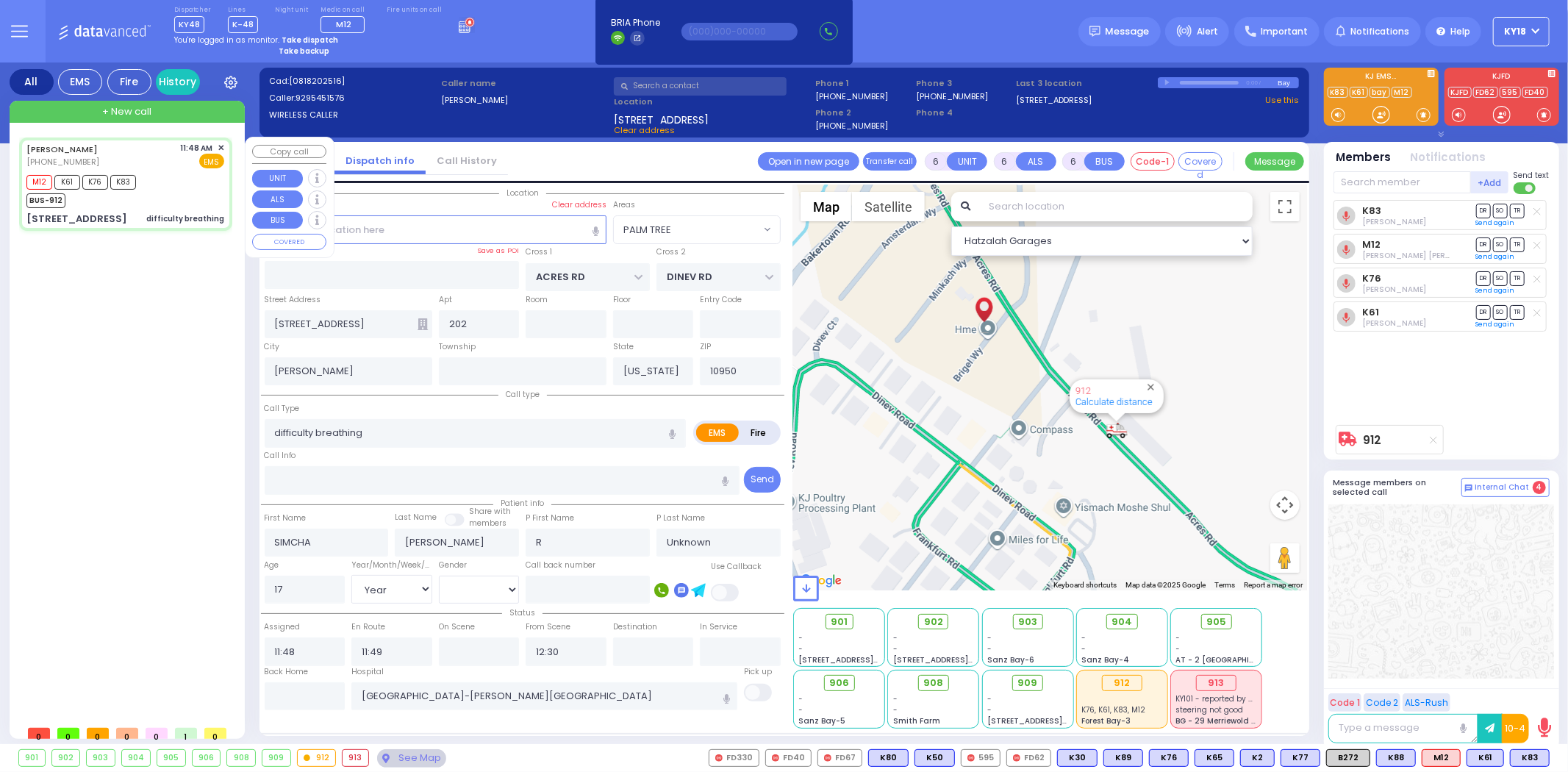
select select "Hatzalah Garages"
select select "PALM TREE"
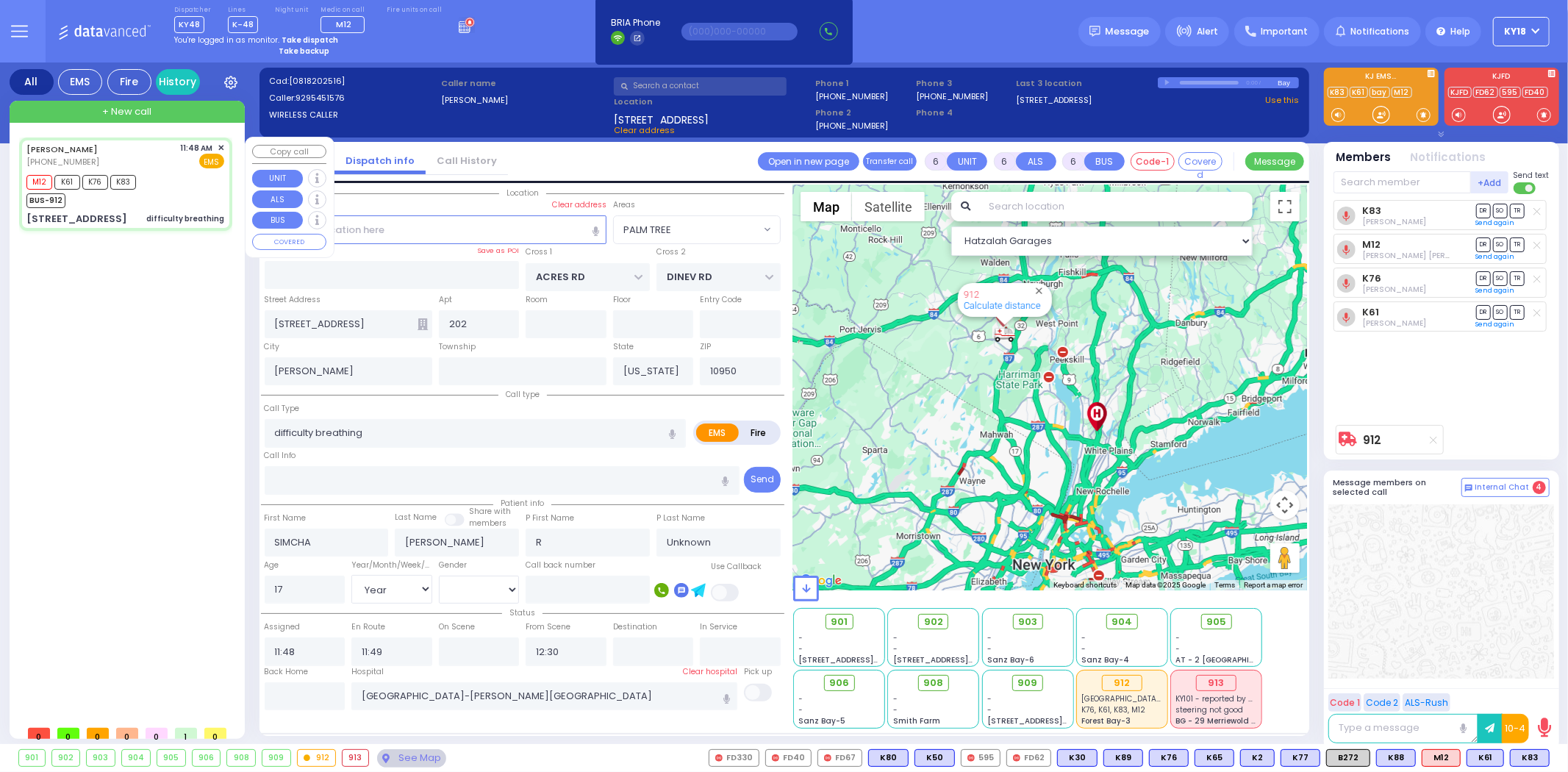
select select
radio input "true"
select select "Year"
select select "[DEMOGRAPHIC_DATA]"
select select "Hatzalah Garages"
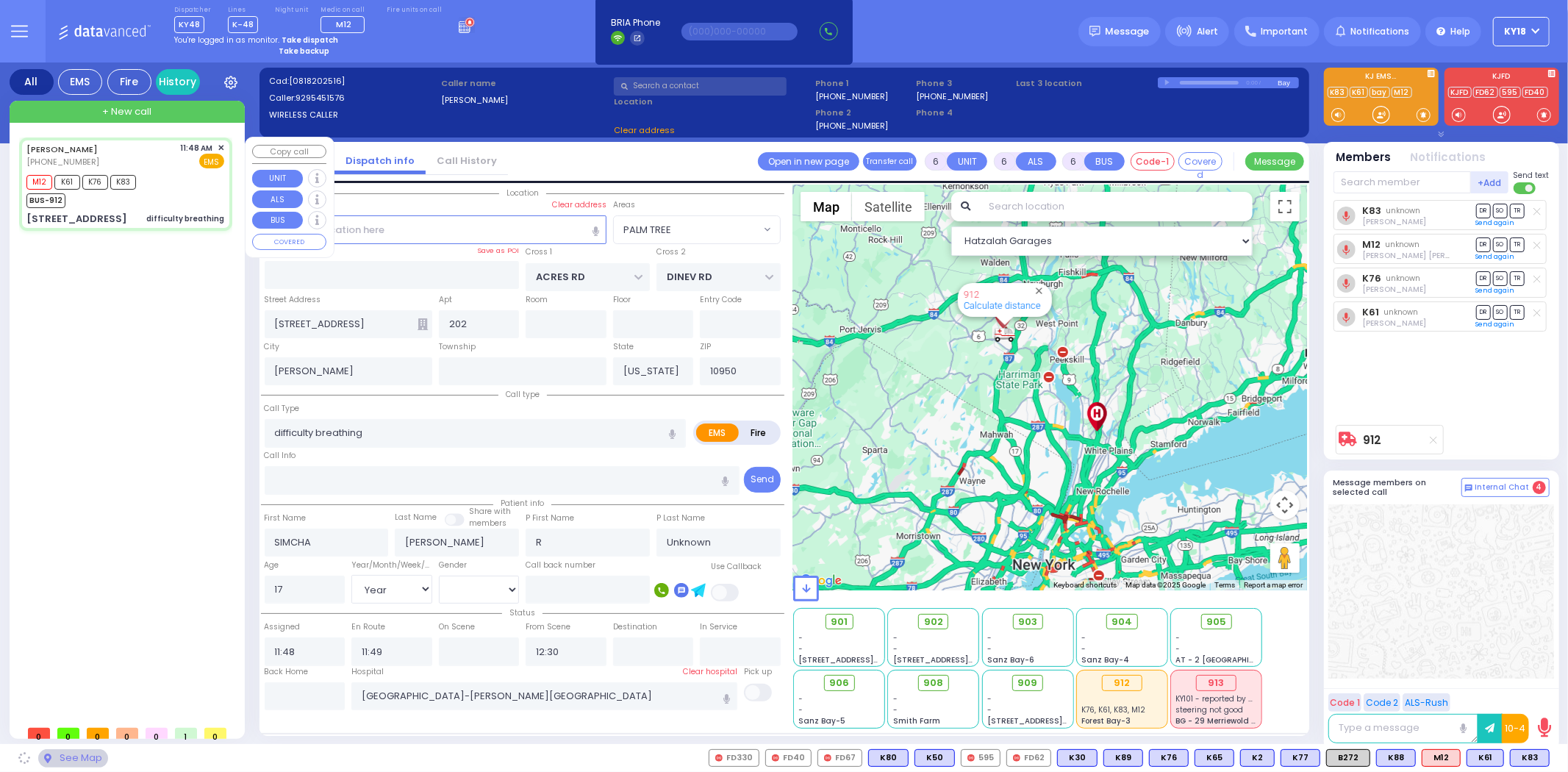
select select "PALM TREE"
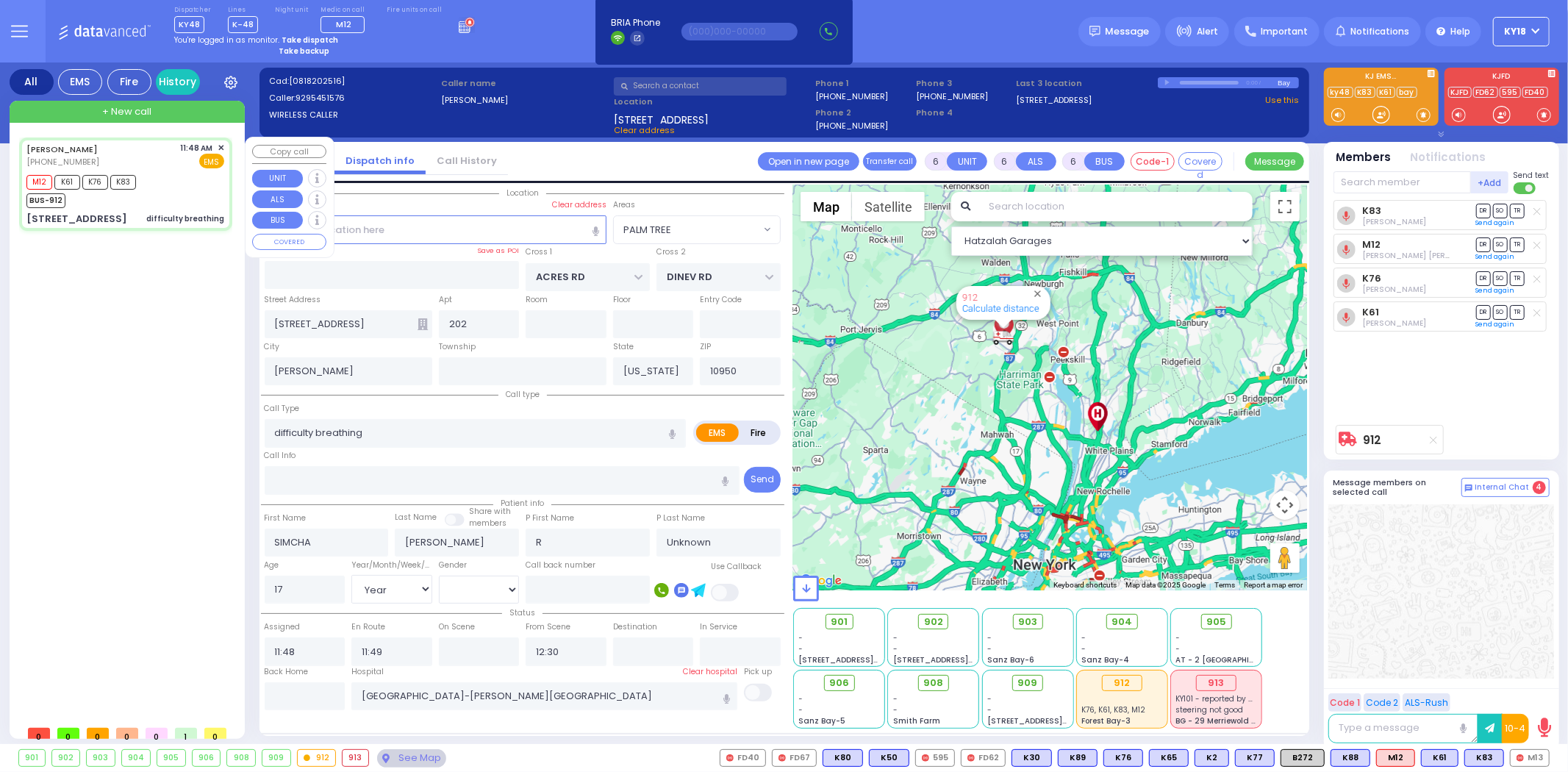
select select
radio input "true"
type input "Richel"
type input "[PERSON_NAME]"
type input "1"
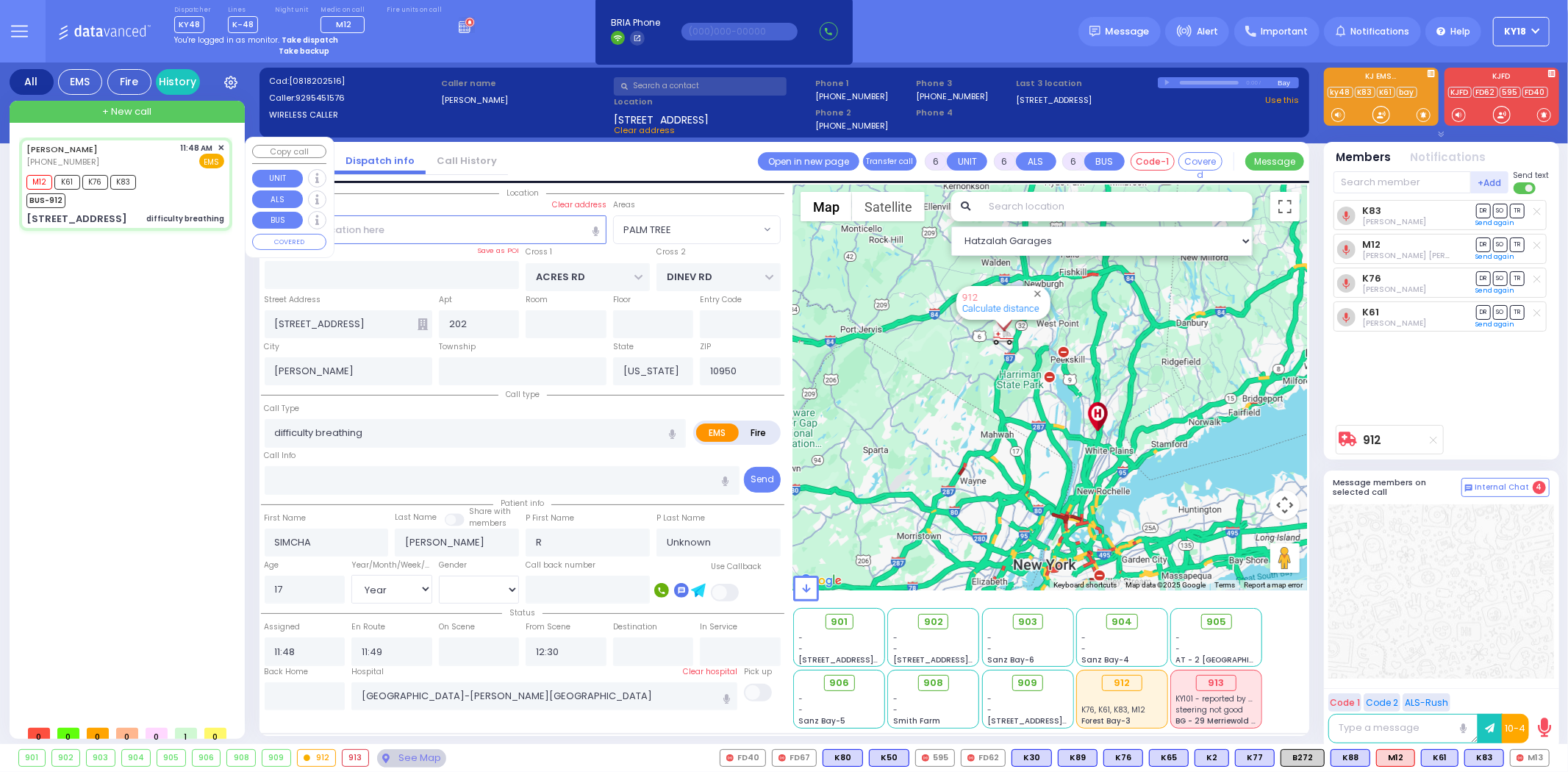
select select "Year"
select select "[DEMOGRAPHIC_DATA]"
select select "Hatzalah Garages"
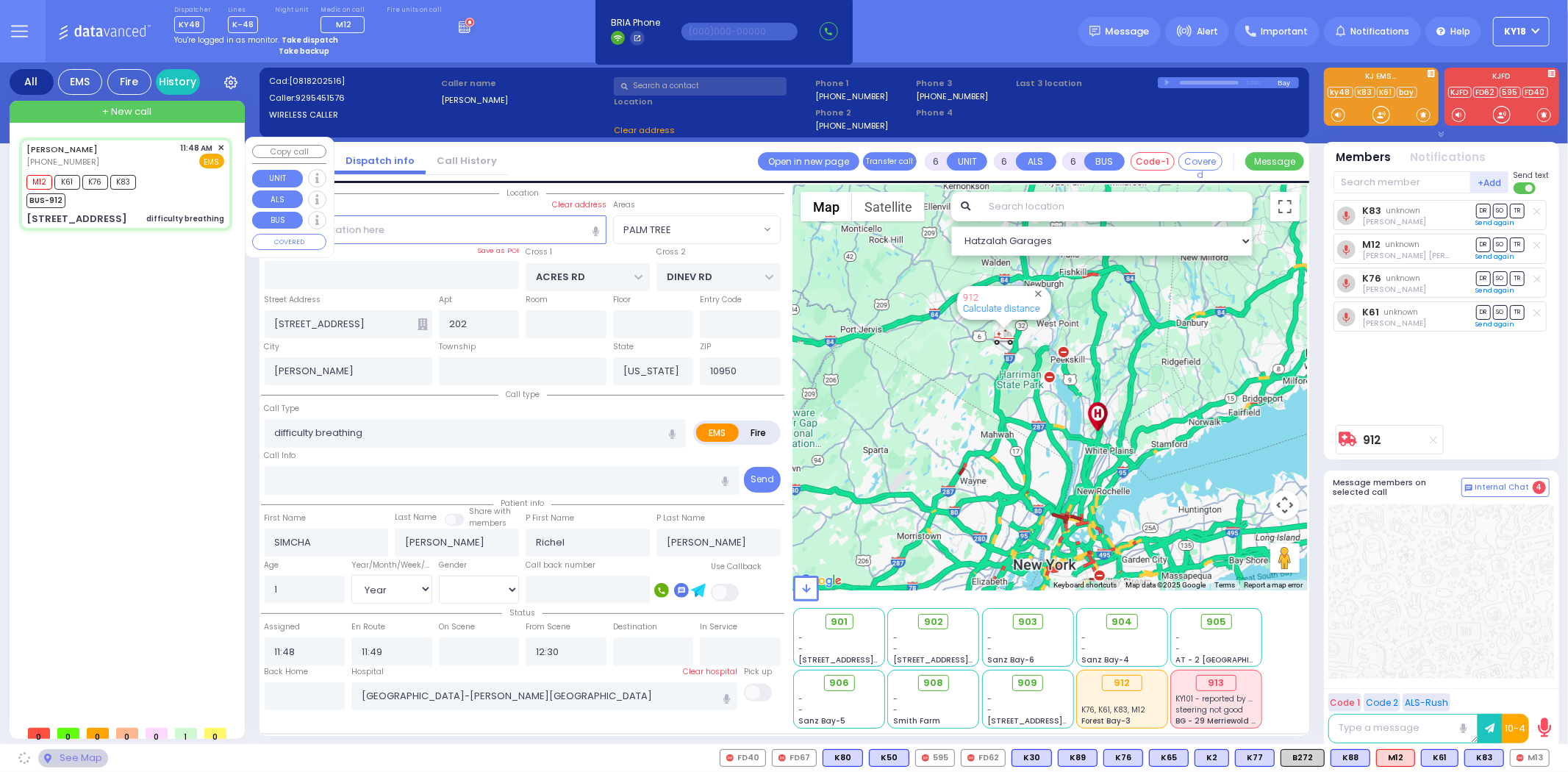
select select
radio input "true"
select select "Year"
select select "[DEMOGRAPHIC_DATA]"
select select "Hatzalah Garages"
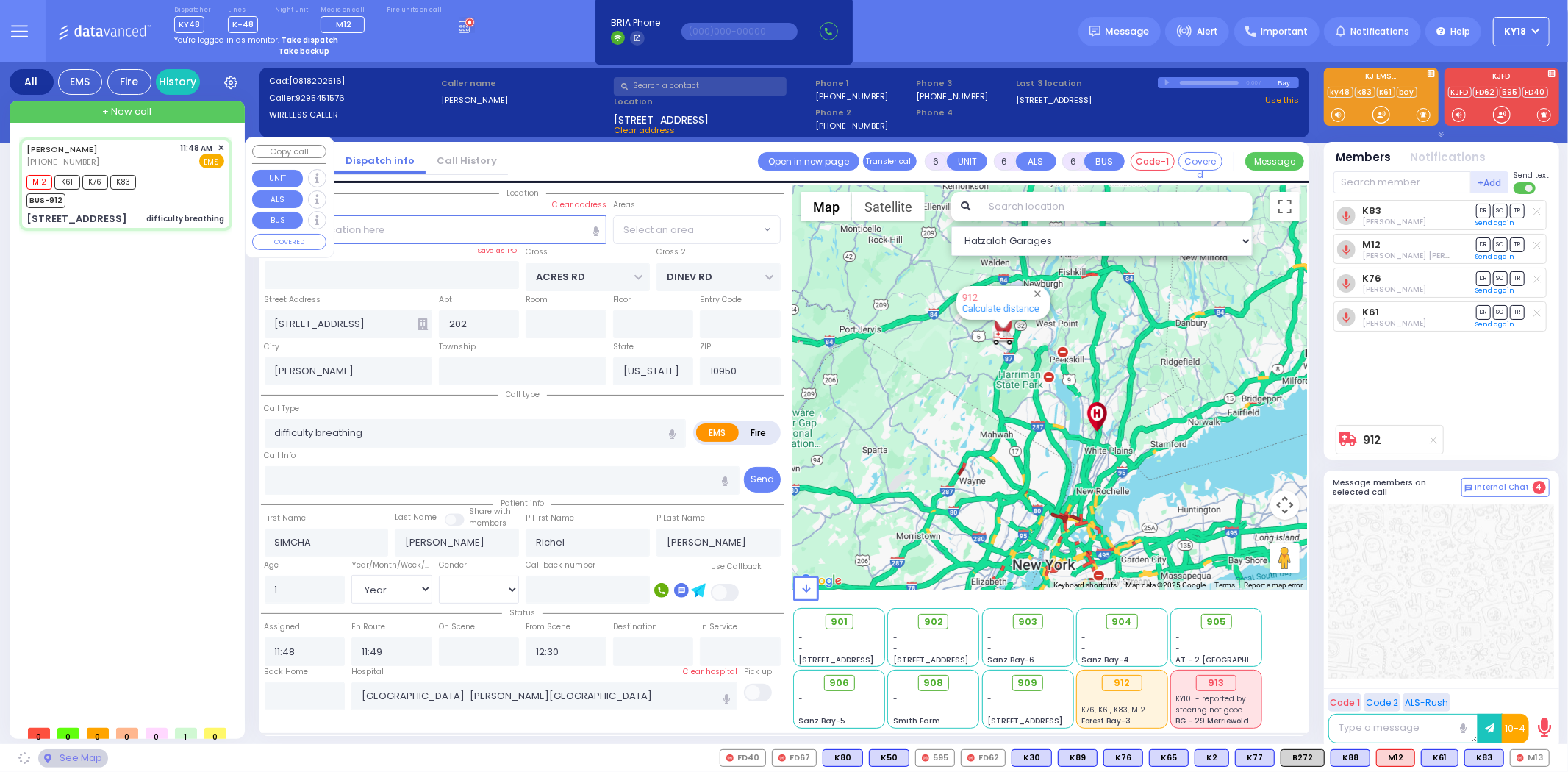
select select "PALM TREE"
select select
radio input "true"
select select "Year"
select select "[DEMOGRAPHIC_DATA]"
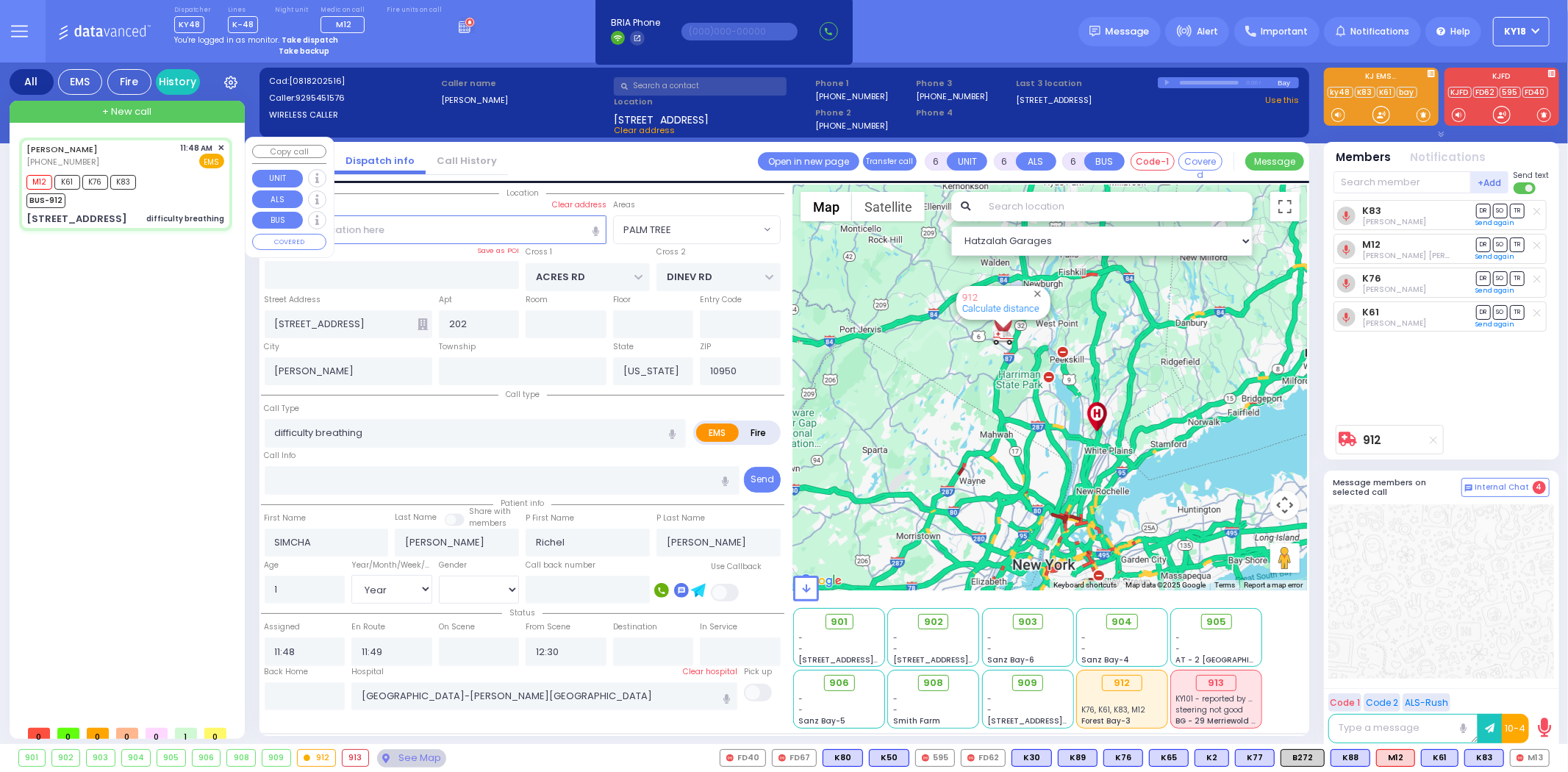
select select "Hatzalah Garages"
select select "PALM TREE"
select select
radio input "true"
select select "Year"
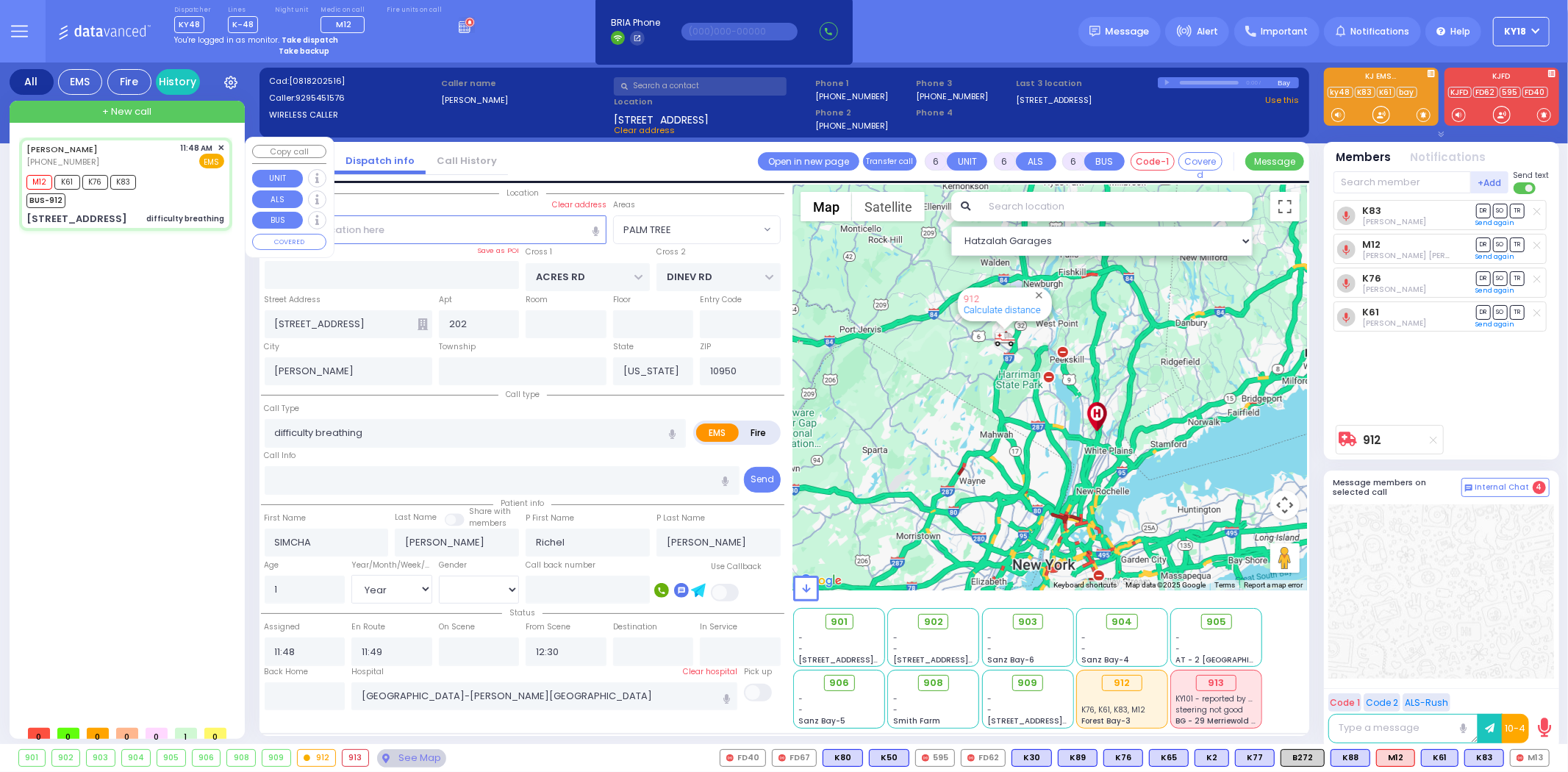
select select "[DEMOGRAPHIC_DATA]"
select select "Hatzalah Garages"
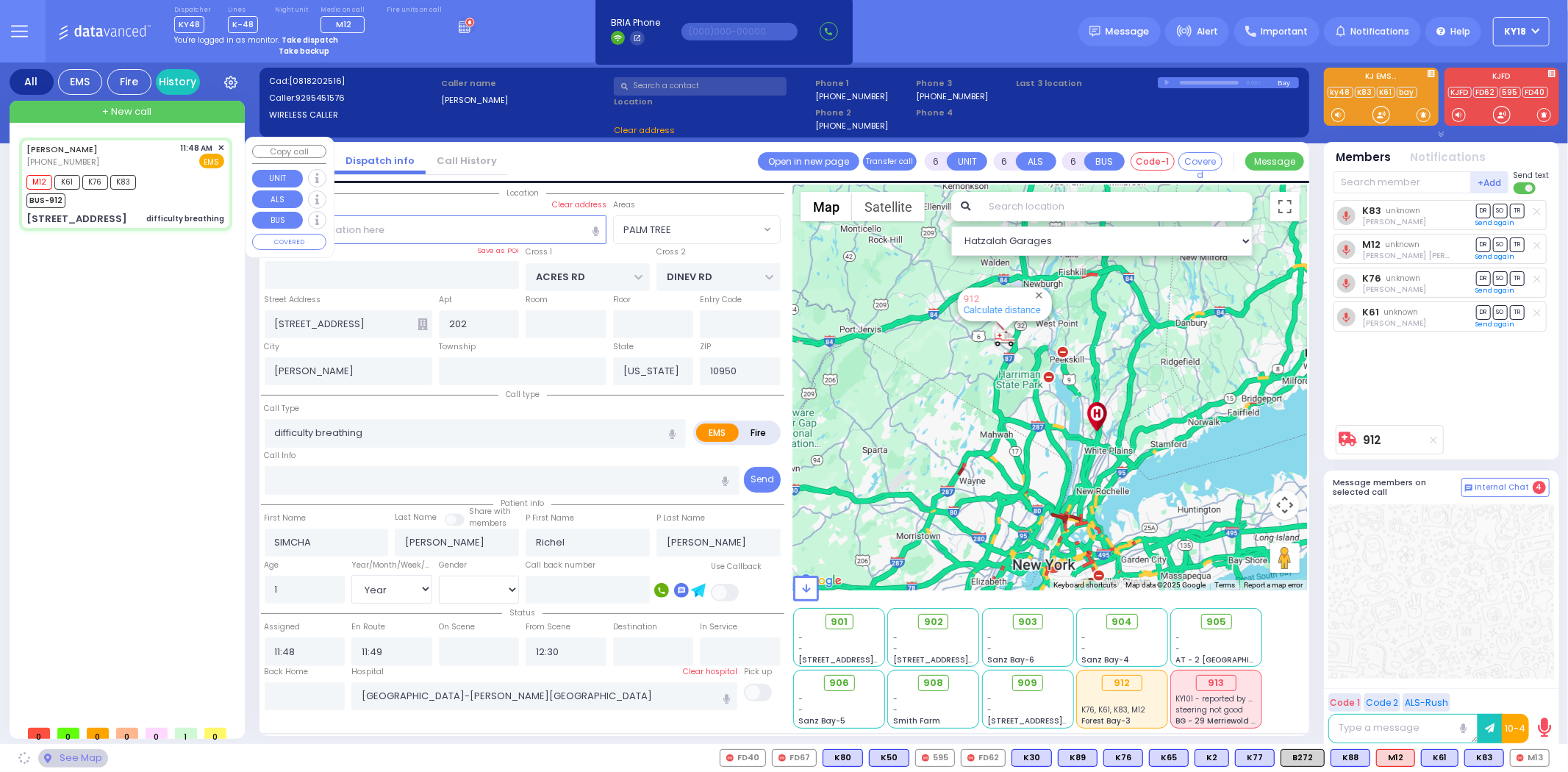
select select "PALM TREE"
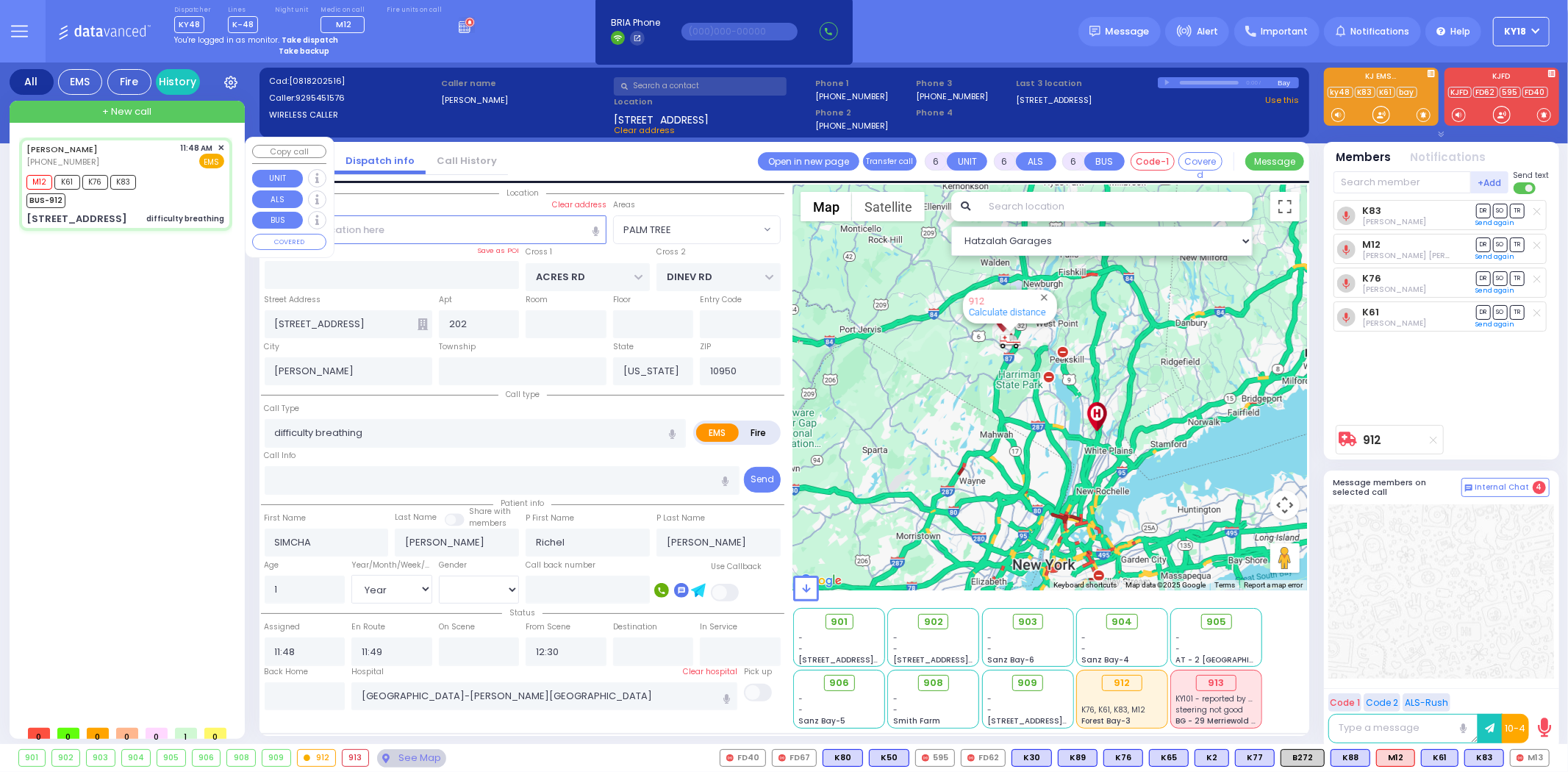
select select
radio input "true"
select select "Year"
select select "[DEMOGRAPHIC_DATA]"
select select "Hatzalah Garages"
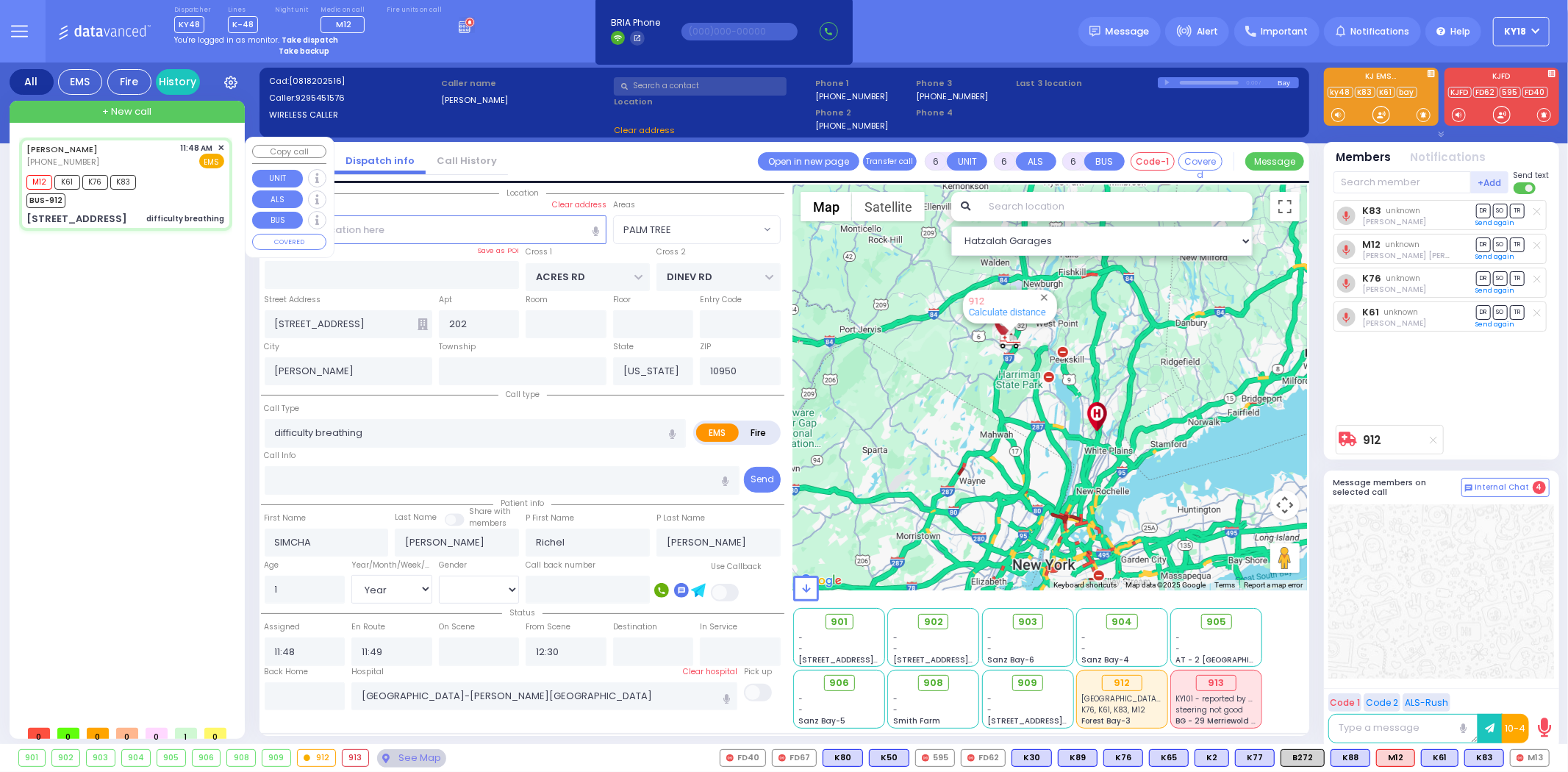
select select "PALM TREE"
select select
radio input "true"
select select "Year"
select select "[DEMOGRAPHIC_DATA]"
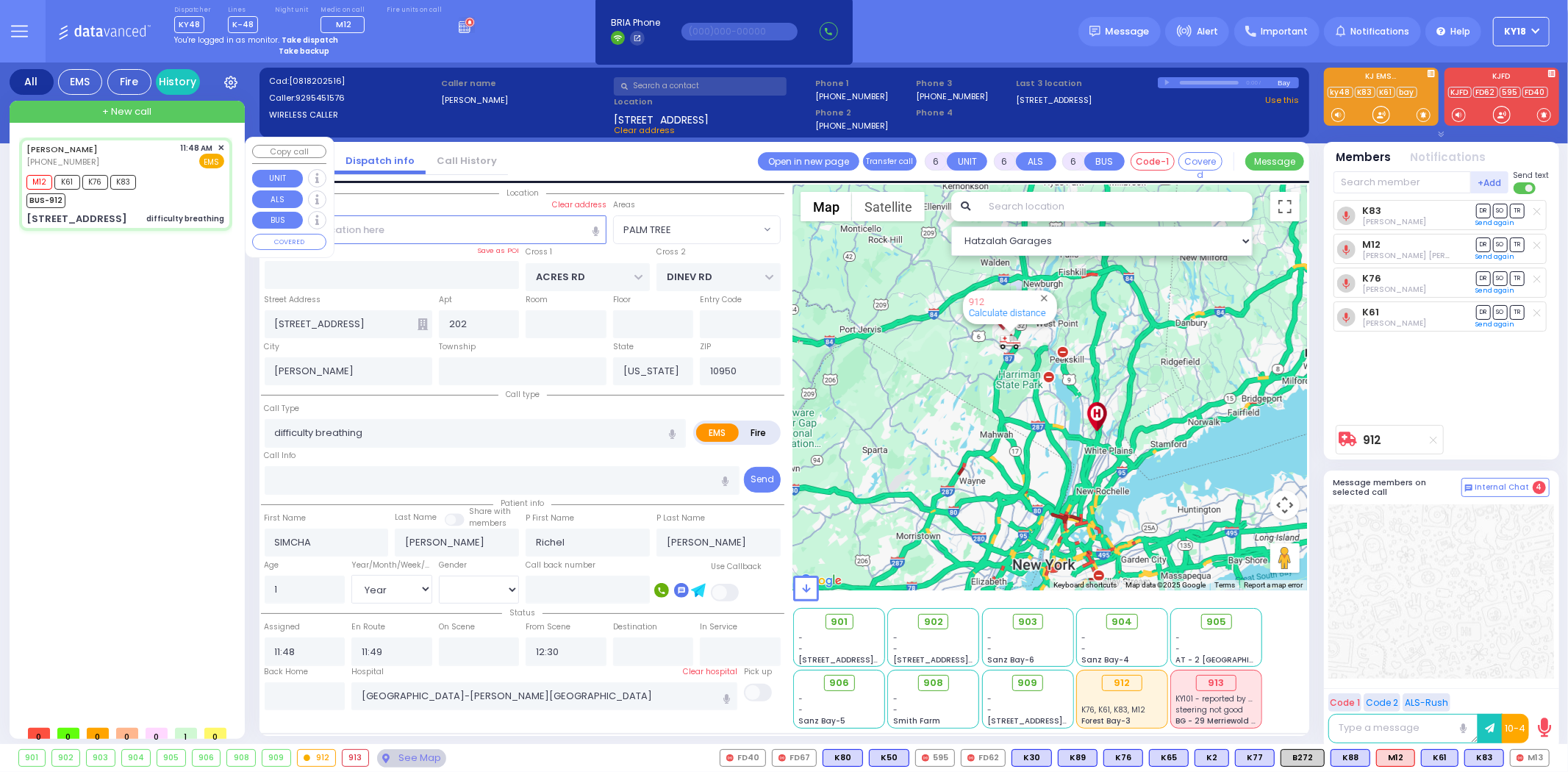
select select "Hatzalah Garages"
select select "PALM TREE"
select select
radio input "true"
select select "Year"
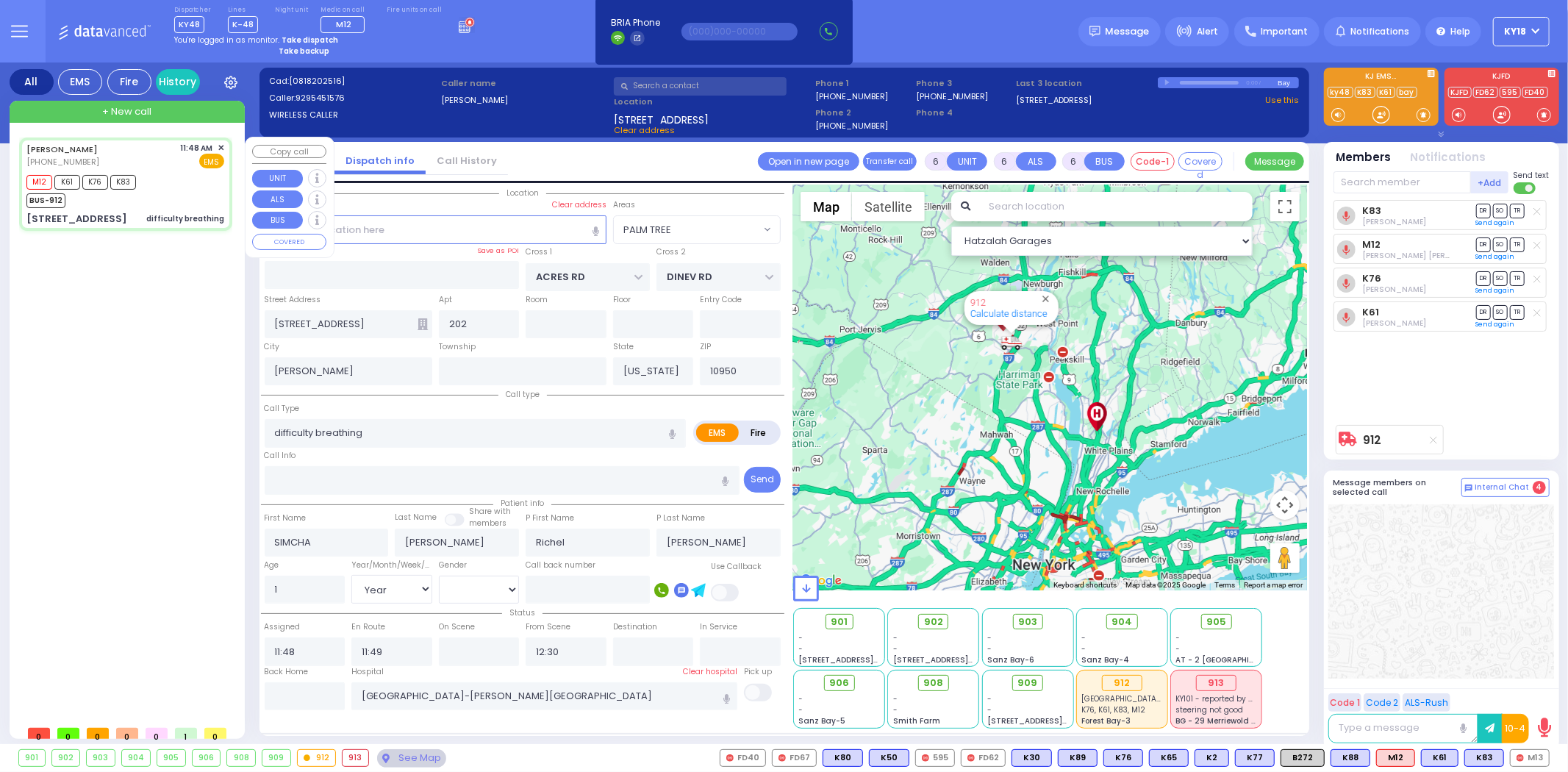
select select "[DEMOGRAPHIC_DATA]"
type input "11:53"
select select "Hatzalah Garages"
select select "PALM TREE"
select select
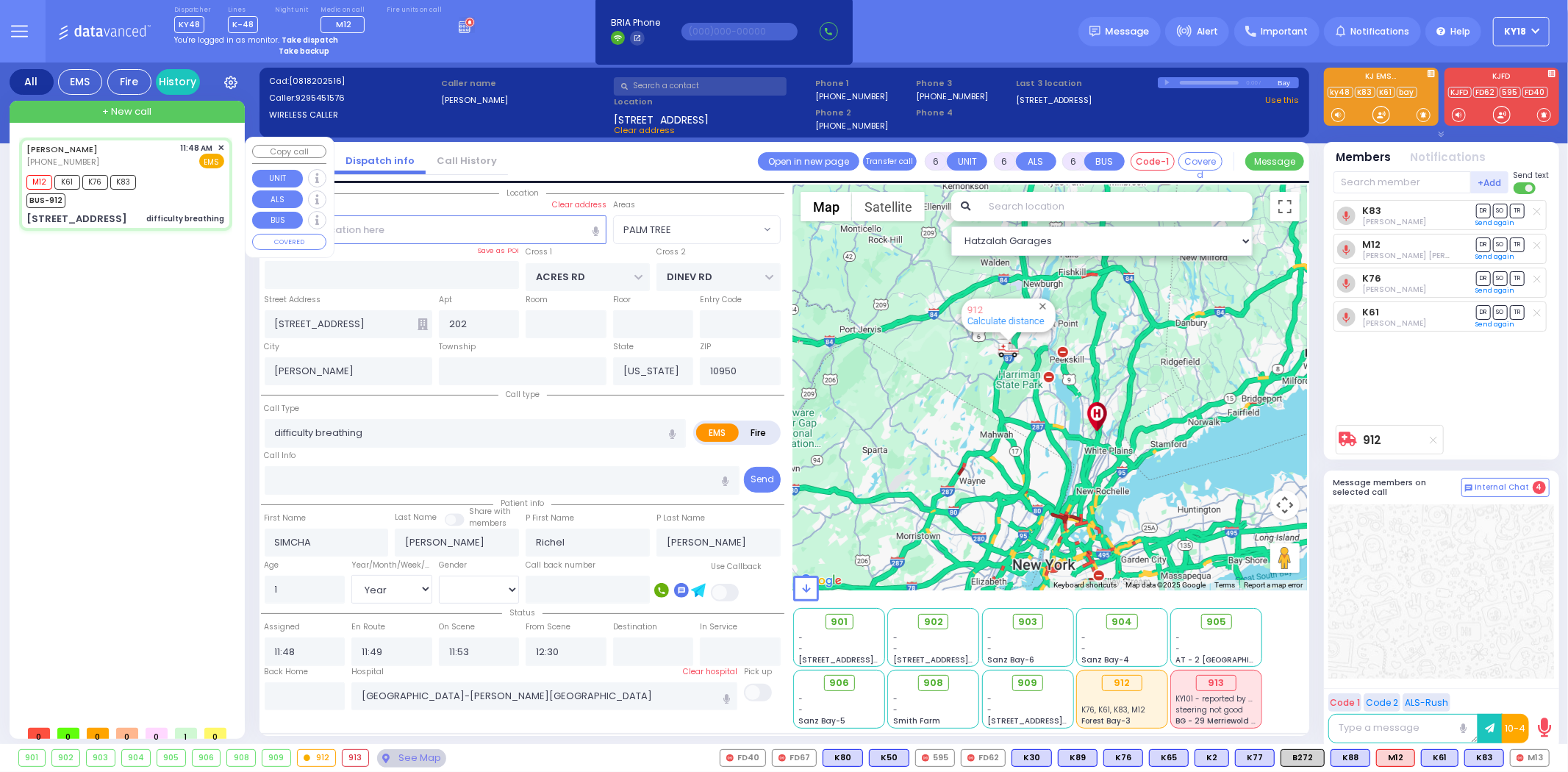
radio input "true"
select select "Year"
select select "[DEMOGRAPHIC_DATA]"
select select "Hatzalah Garages"
select select "PALM TREE"
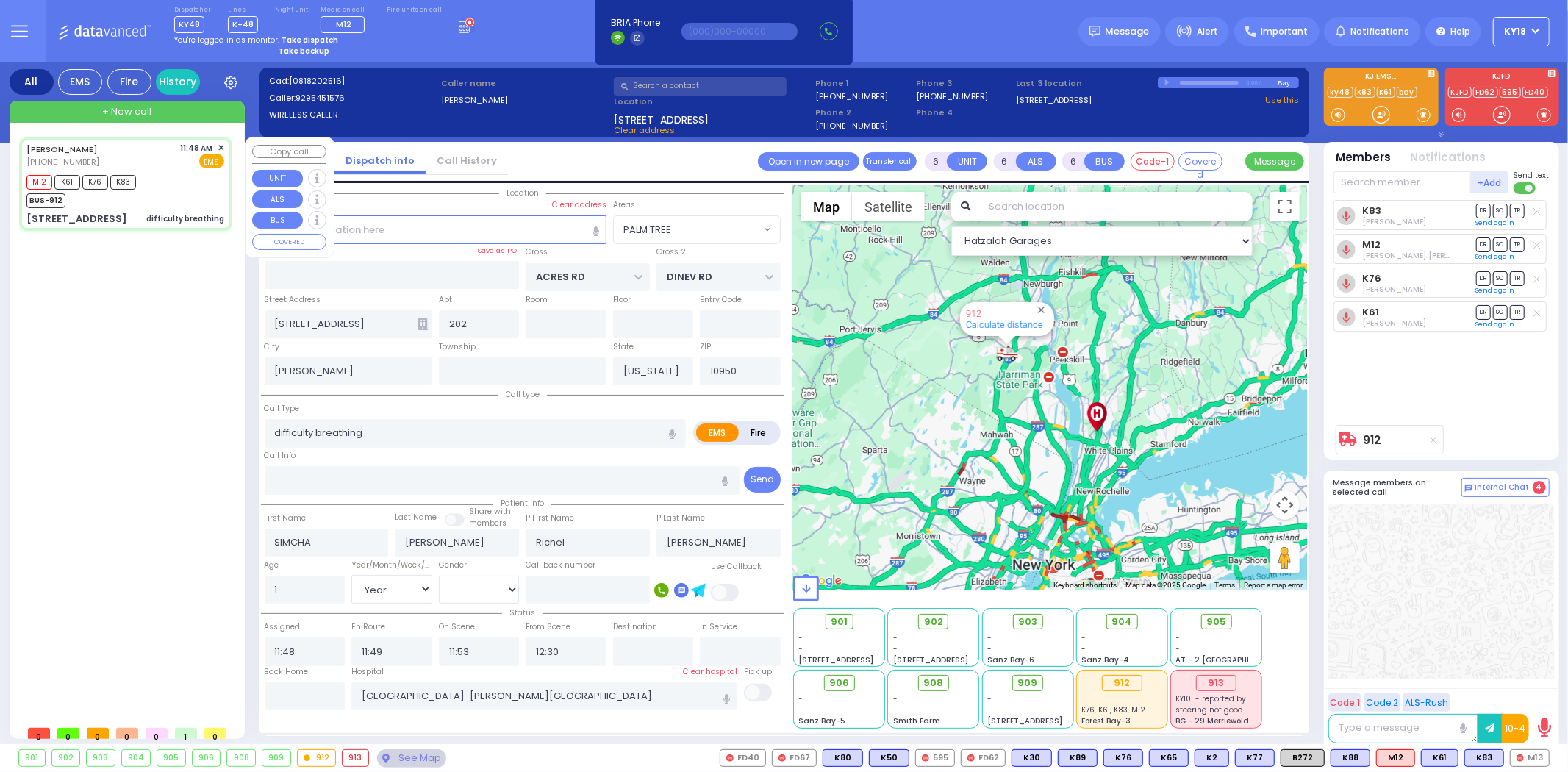
select select
radio input "true"
select select "Year"
select select "[DEMOGRAPHIC_DATA]"
select select "Hatzalah Garages"
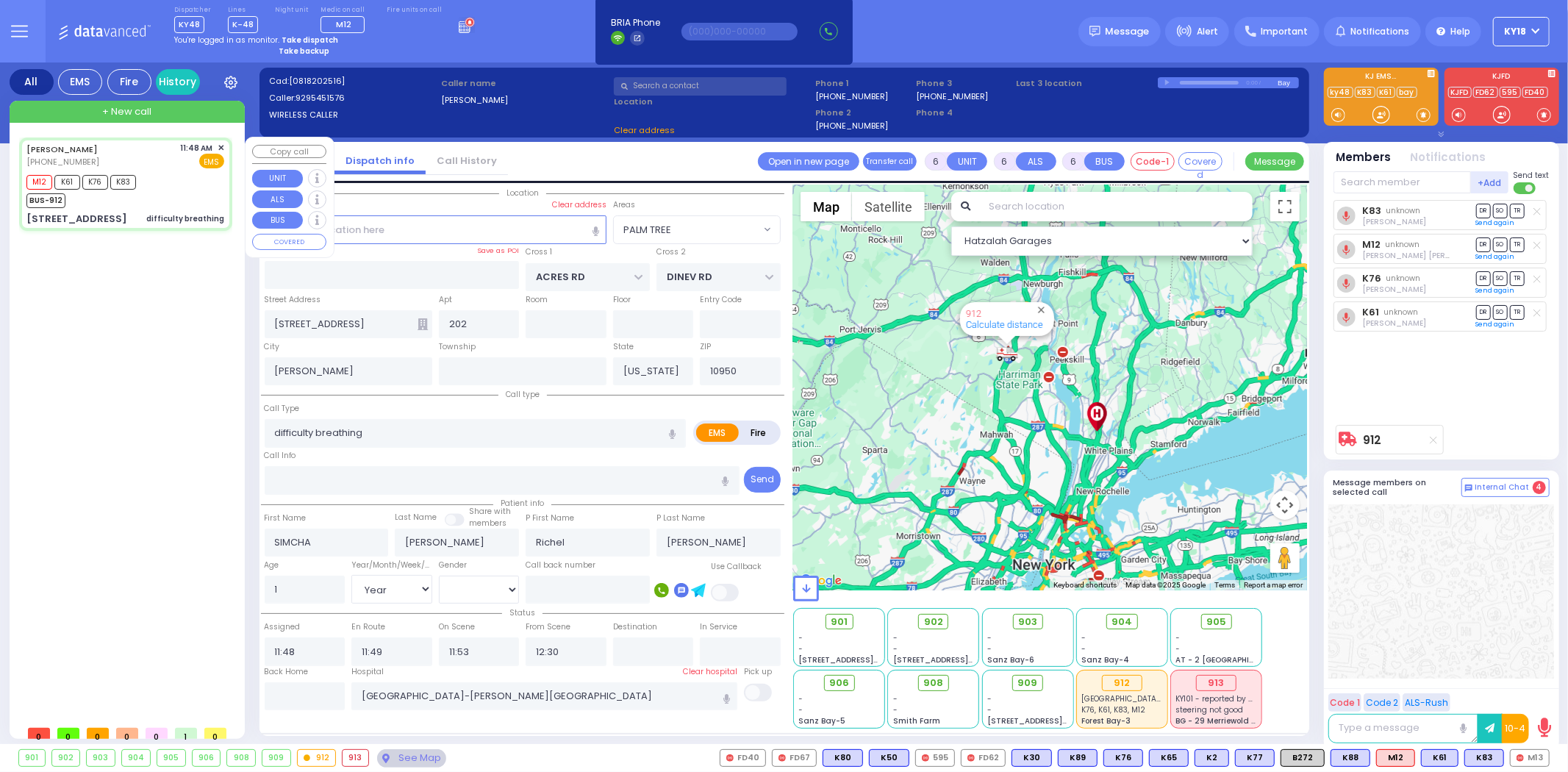
select select "PALM TREE"
select select
radio input "true"
select select "Year"
select select "[DEMOGRAPHIC_DATA]"
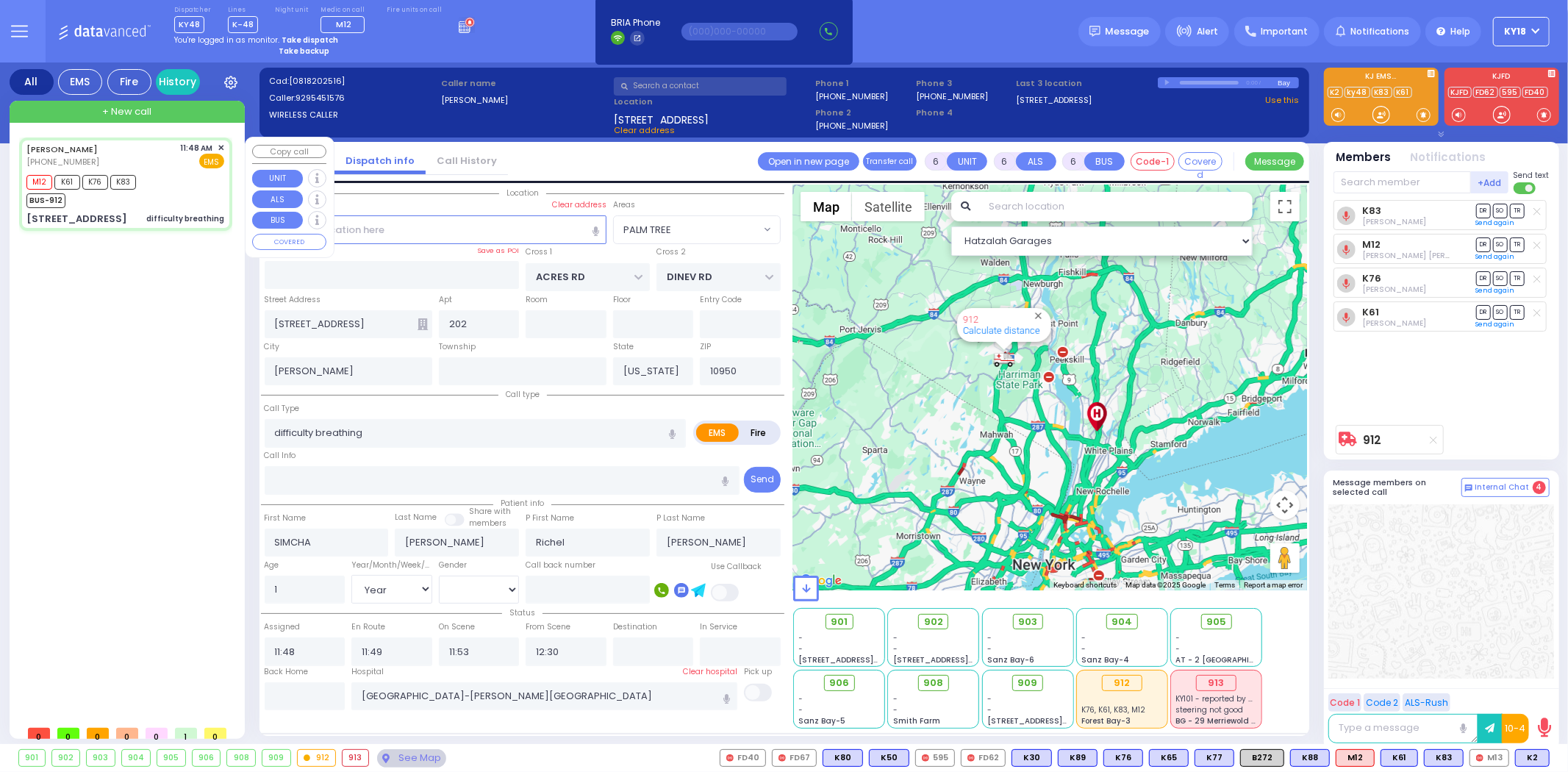
select select "Hatzalah Garages"
select select "PALM TREE"
select select
radio input "true"
select select "Year"
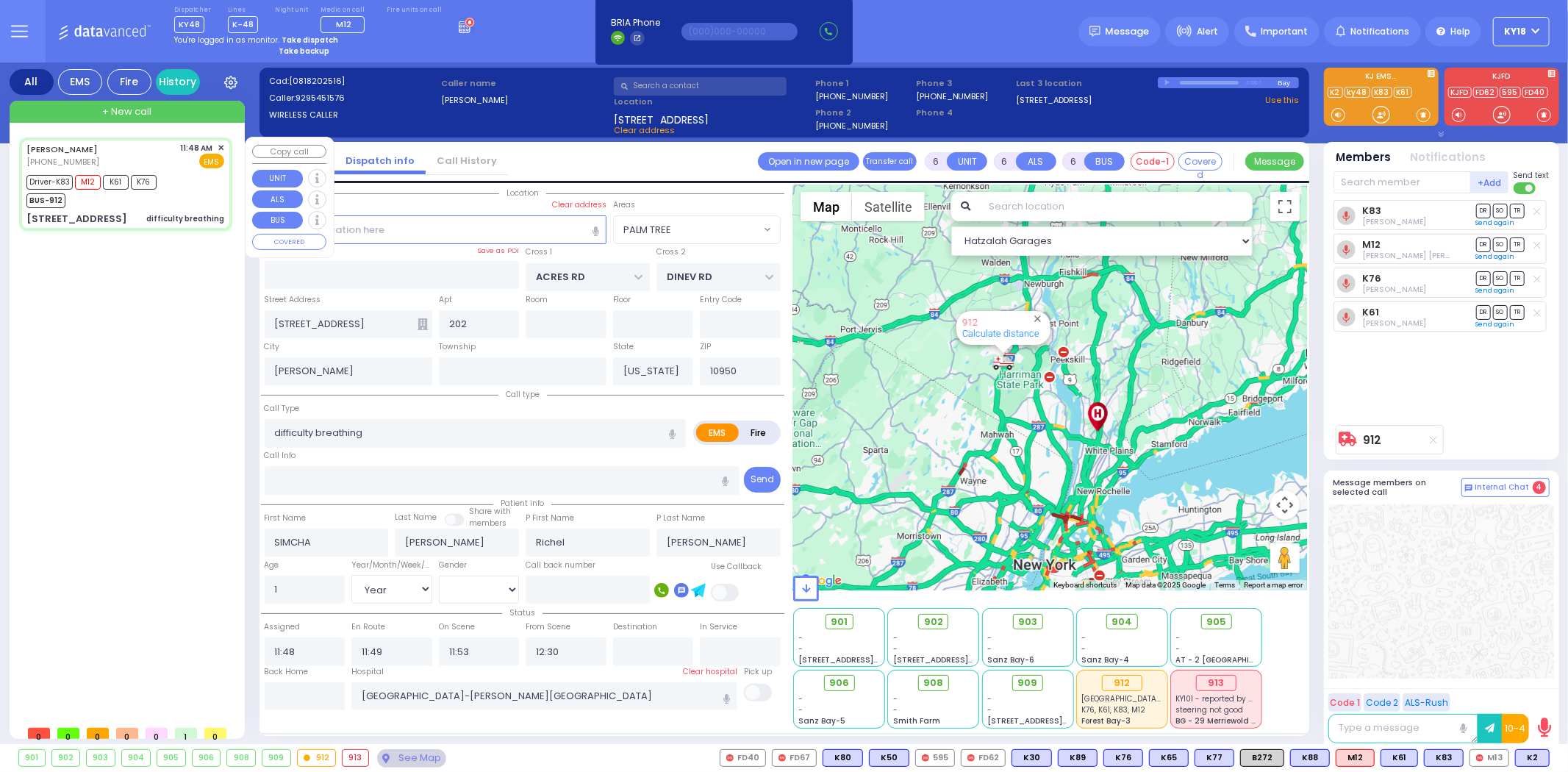
select select "[DEMOGRAPHIC_DATA]"
select select "Hatzalah Garages"
select select "PALM TREE"
select select
radio input "true"
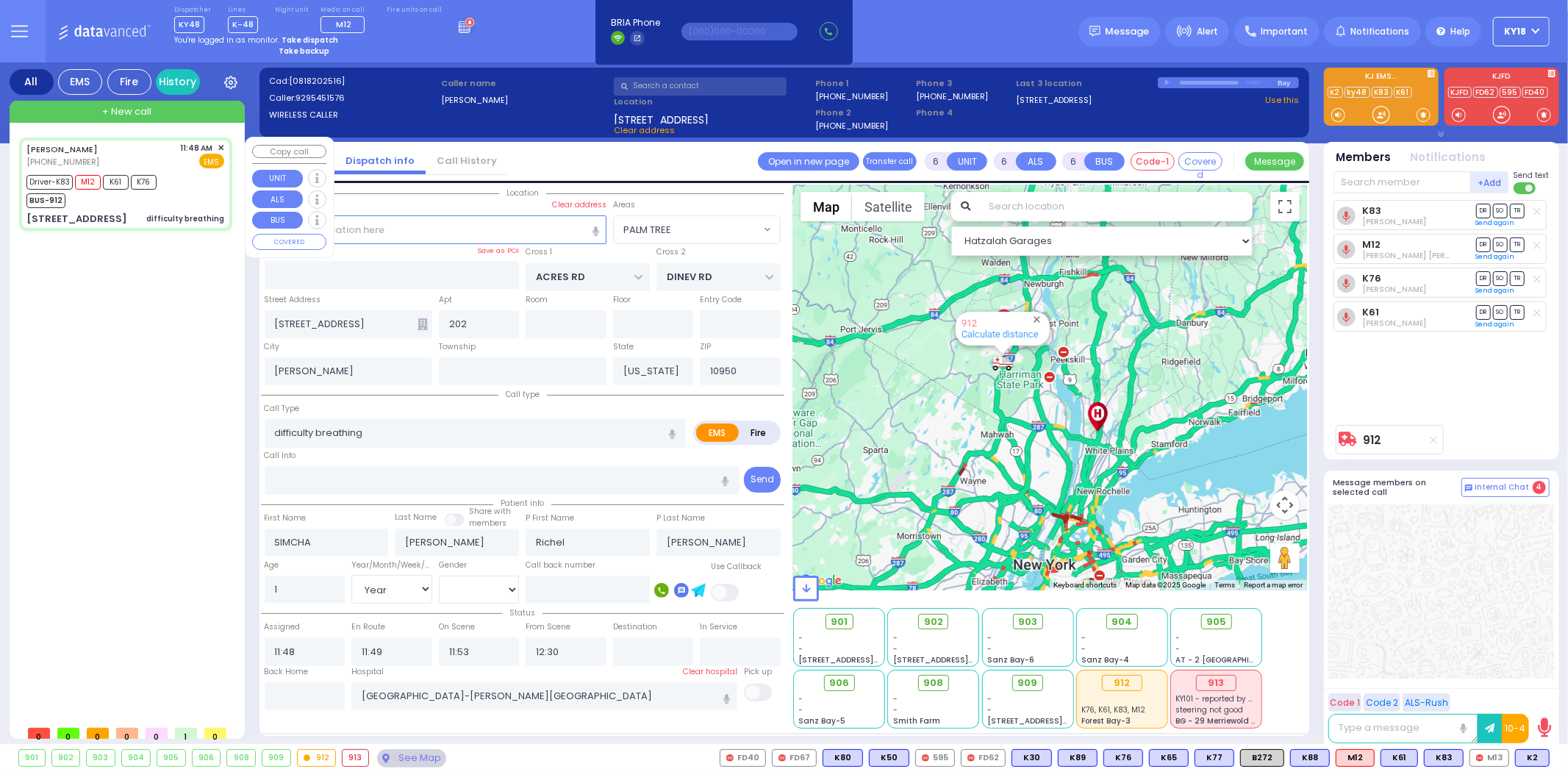
select select "Year"
select select "[DEMOGRAPHIC_DATA]"
select select "Hatzalah Garages"
select select "PALM TREE"
